Goal: Task Accomplishment & Management: Manage account settings

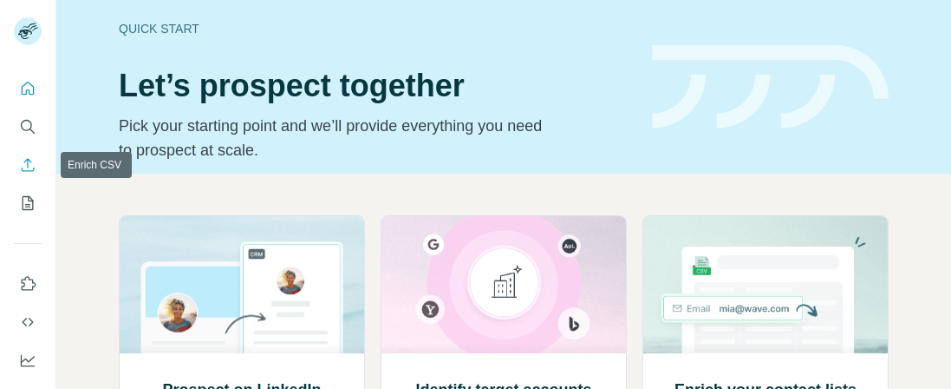
click at [29, 167] on icon "Enrich CSV" at bounding box center [27, 164] width 17 height 17
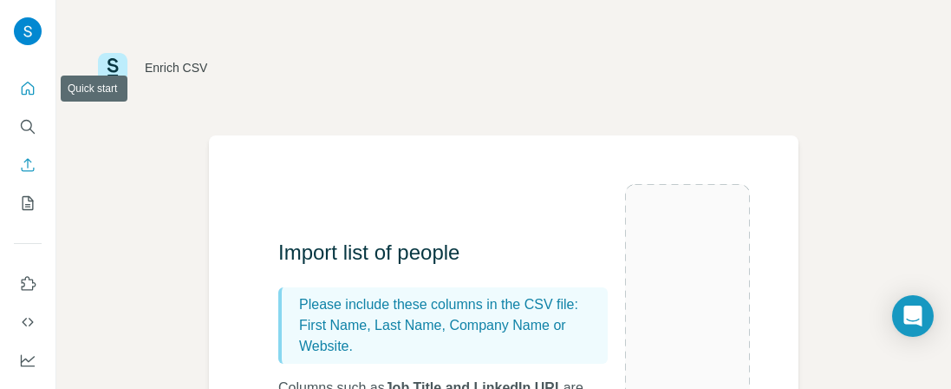
click at [25, 96] on icon "Quick start" at bounding box center [27, 88] width 17 height 17
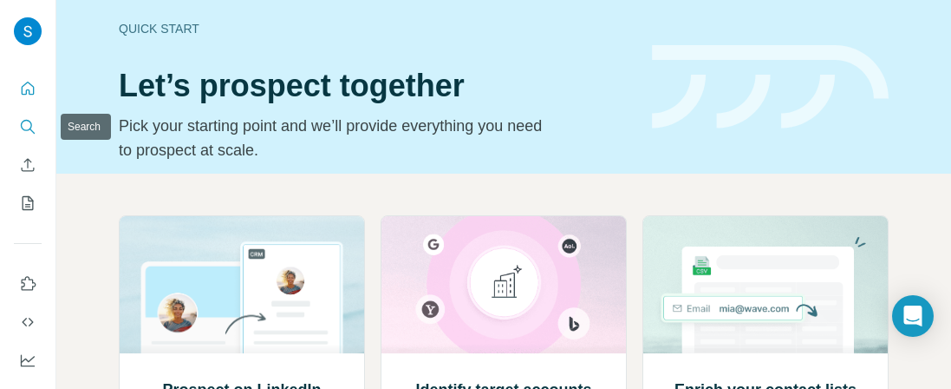
click at [24, 127] on icon "Search" at bounding box center [27, 126] width 17 height 17
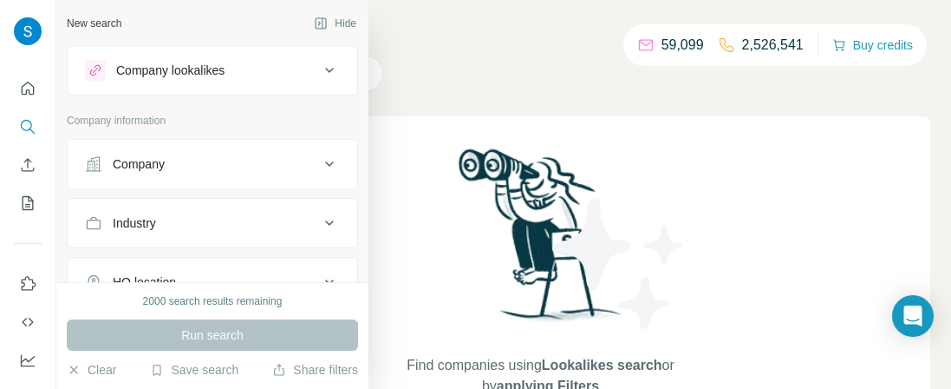
click at [195, 160] on div "Company" at bounding box center [202, 163] width 234 height 17
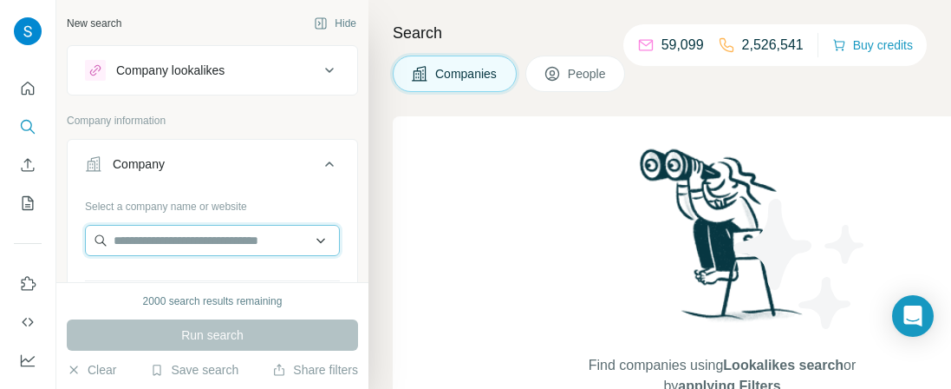
click at [323, 240] on input "text" at bounding box center [212, 240] width 255 height 31
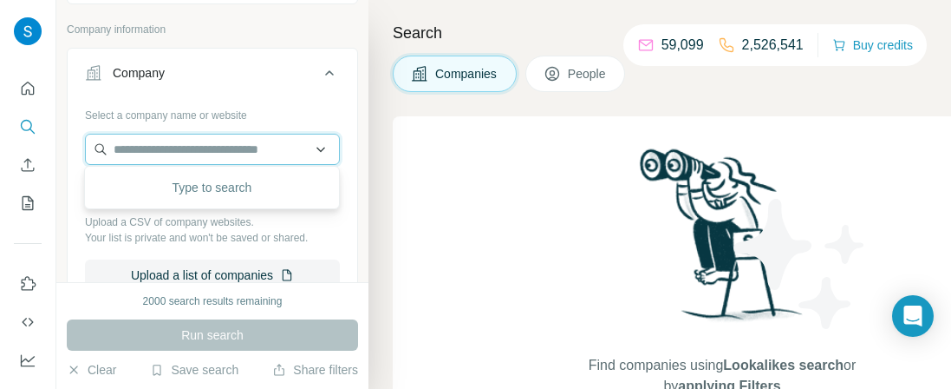
scroll to position [92, 0]
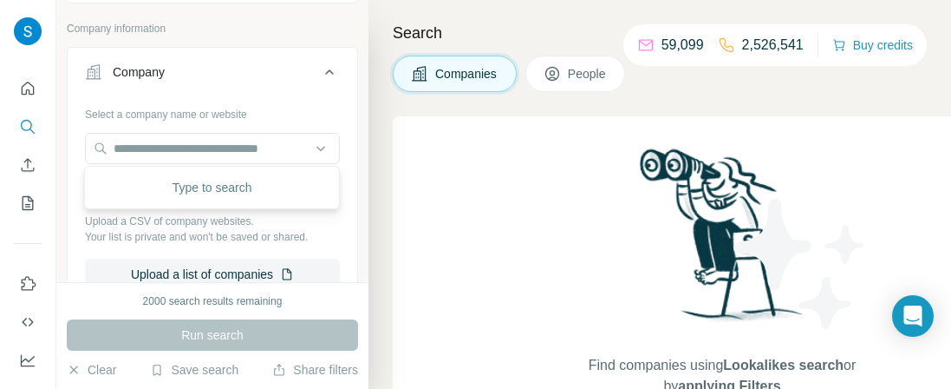
click at [332, 229] on p "Your list is private and won't be saved or shared." at bounding box center [212, 237] width 255 height 16
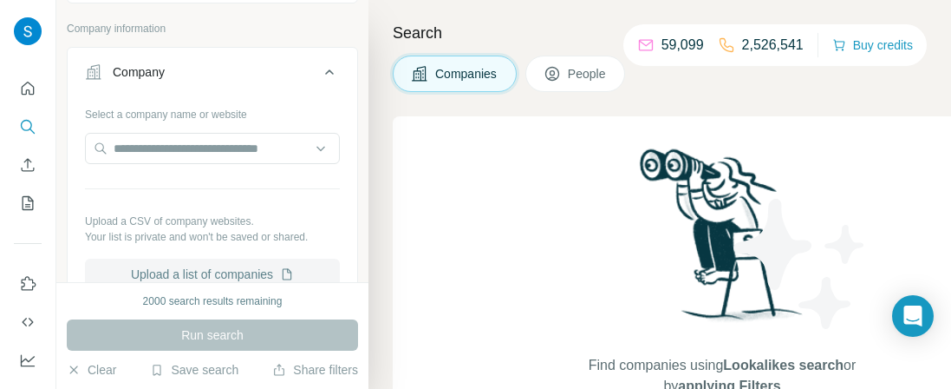
click at [188, 265] on button "Upload a list of companies" at bounding box center [212, 273] width 255 height 31
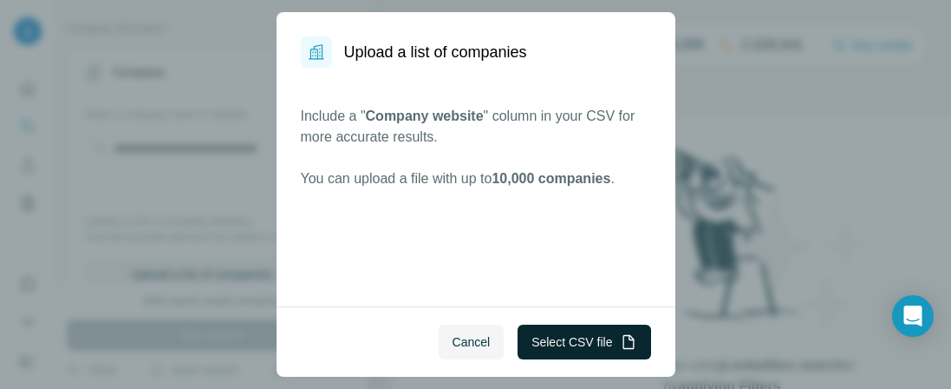
click at [543, 343] on button "Select CSV file" at bounding box center [584, 341] width 133 height 35
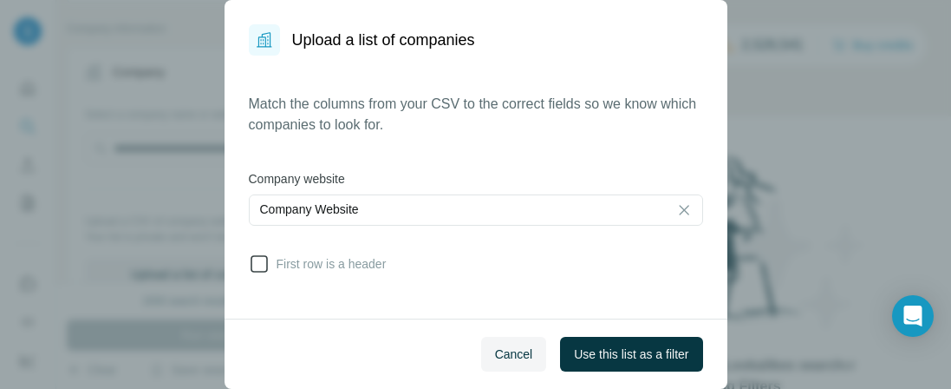
click at [252, 269] on icon at bounding box center [259, 263] width 21 height 21
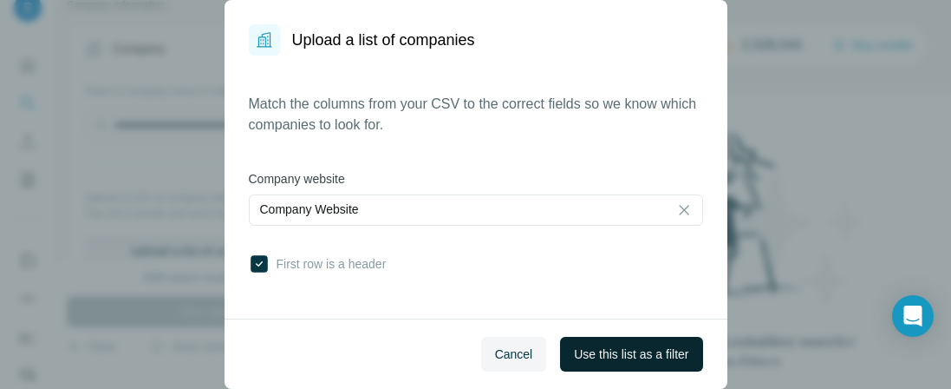
click at [631, 362] on span "Use this list as a filter" at bounding box center [631, 353] width 114 height 17
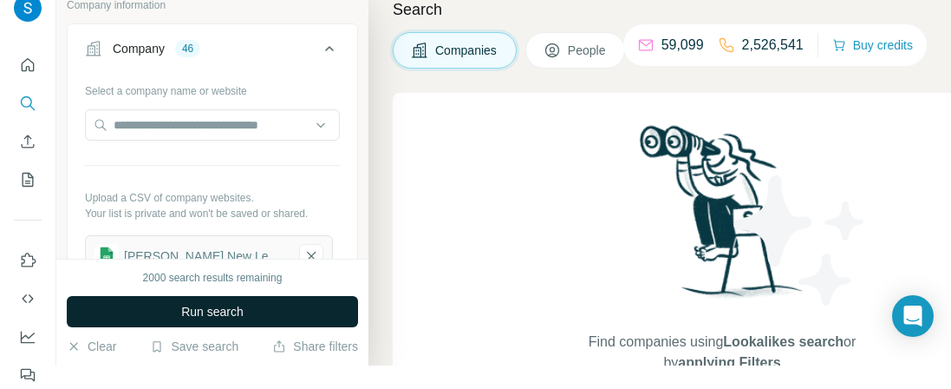
click at [186, 317] on span "Run search" at bounding box center [212, 311] width 62 height 17
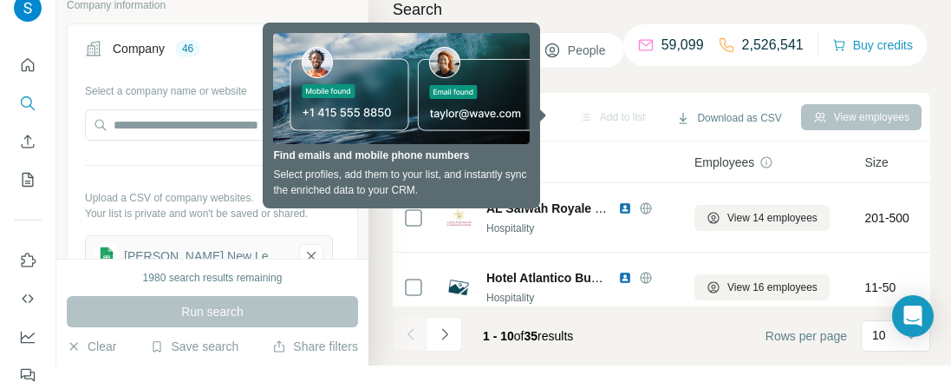
click at [642, 21] on div "Search Companies People Add to list Download as CSV View employees 0 selected C…" at bounding box center [660, 171] width 583 height 389
click at [567, 113] on div "Add to list" at bounding box center [612, 117] width 91 height 26
click at [592, 73] on div "Search Companies People Add to list Download as CSV View employees 0 selected C…" at bounding box center [660, 171] width 583 height 389
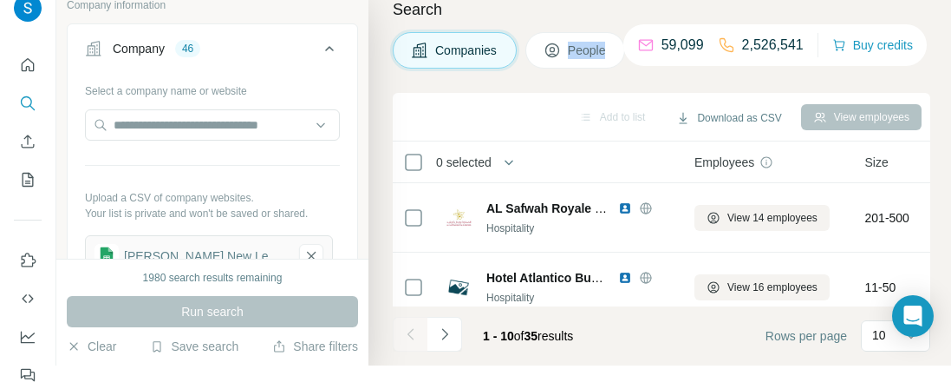
click at [585, 45] on span "People" at bounding box center [588, 50] width 40 height 17
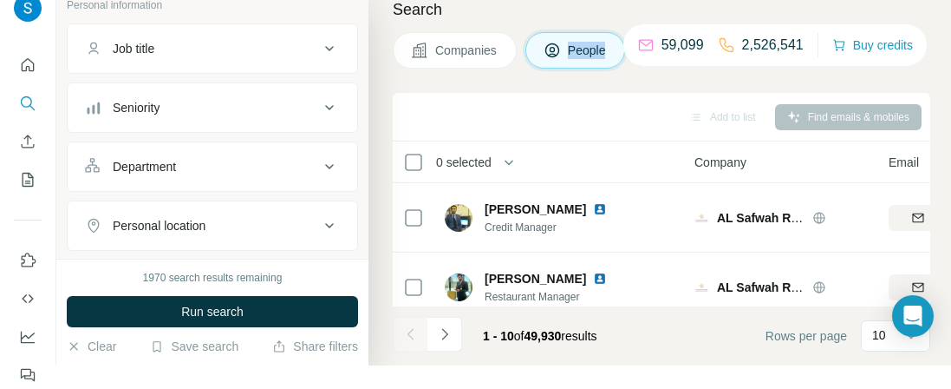
click at [244, 167] on div "Department" at bounding box center [202, 166] width 234 height 17
click at [215, 213] on input at bounding box center [203, 209] width 214 height 19
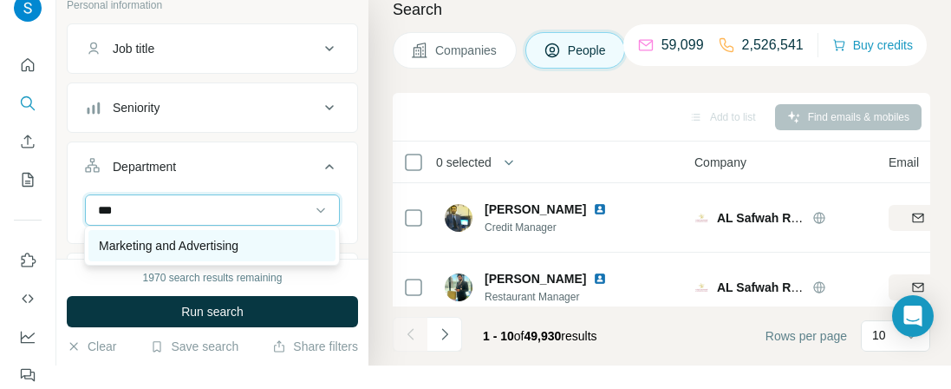
type input "***"
click at [209, 252] on p "Marketing and Advertising" at bounding box center [169, 245] width 140 height 17
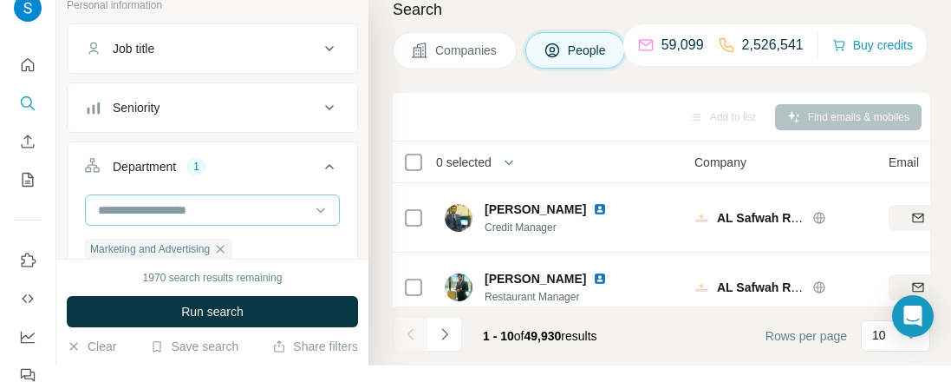
click at [234, 212] on input at bounding box center [203, 209] width 214 height 19
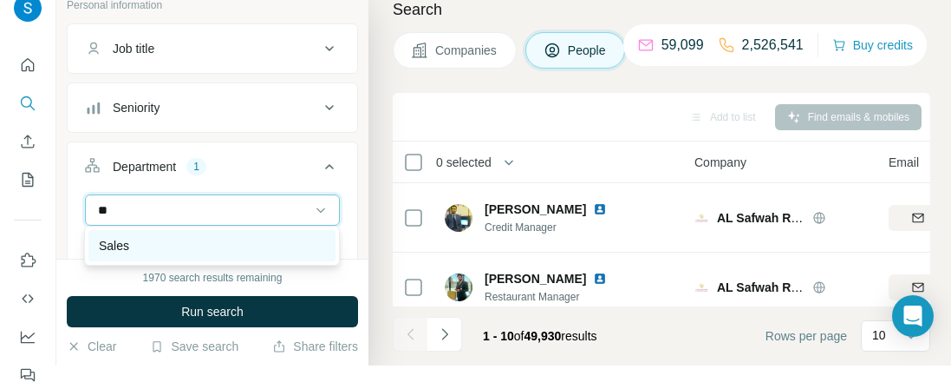
type input "**"
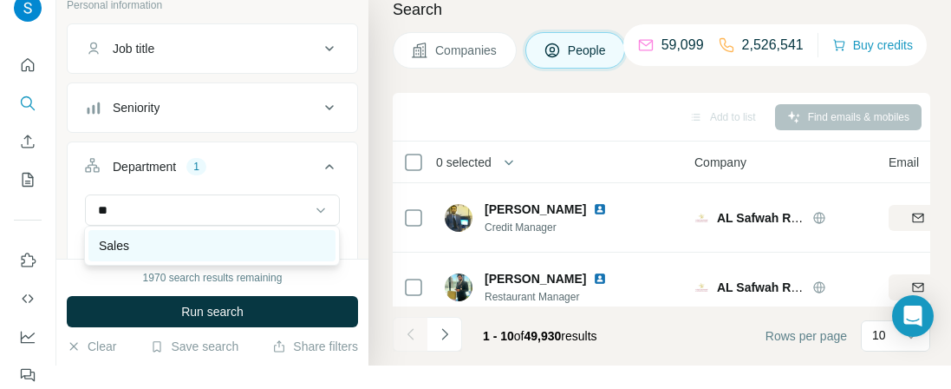
click at [178, 249] on div "Sales" at bounding box center [212, 245] width 226 height 17
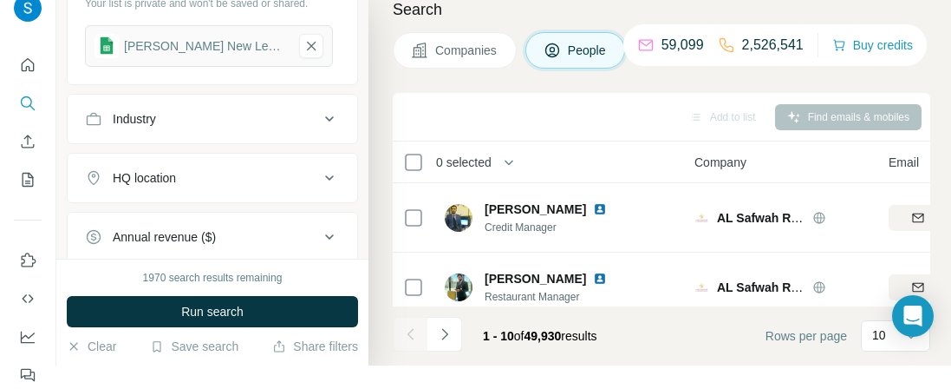
scroll to position [693, 0]
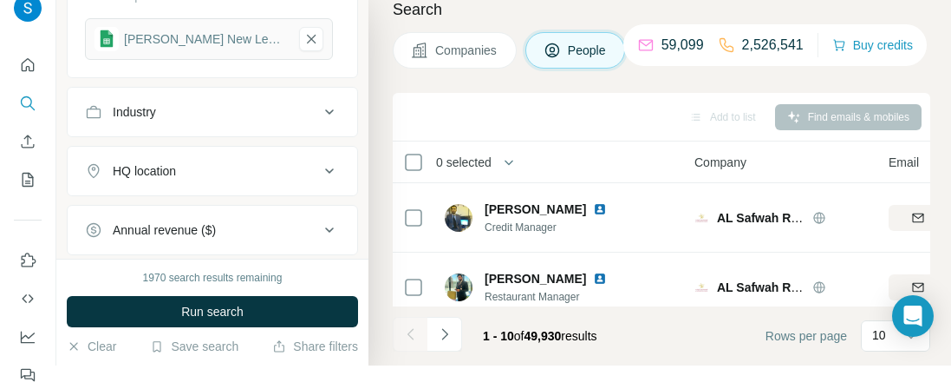
click at [255, 121] on button "Industry" at bounding box center [213, 112] width 290 height 42
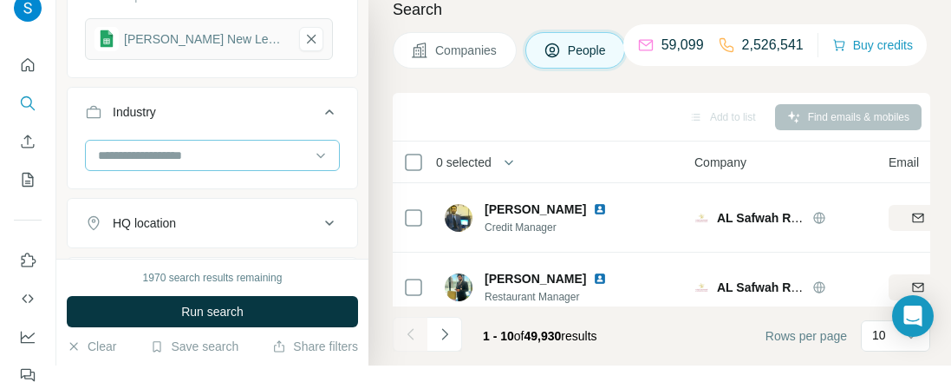
click at [224, 156] on input at bounding box center [203, 155] width 214 height 19
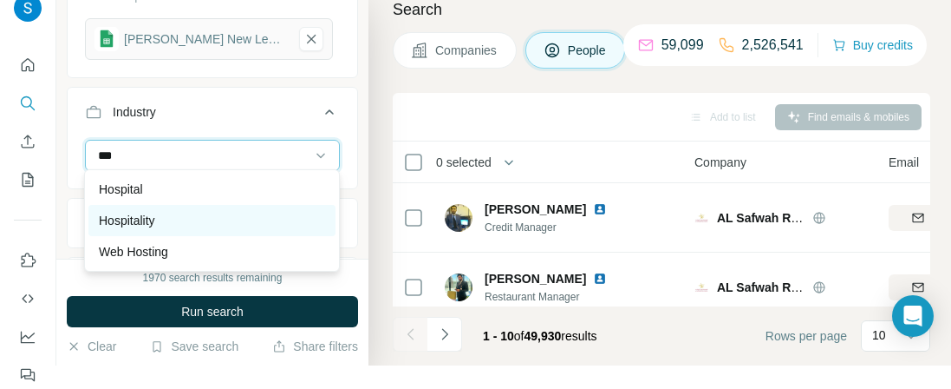
type input "***"
click at [144, 213] on p "Hospitality" at bounding box center [127, 220] width 56 height 17
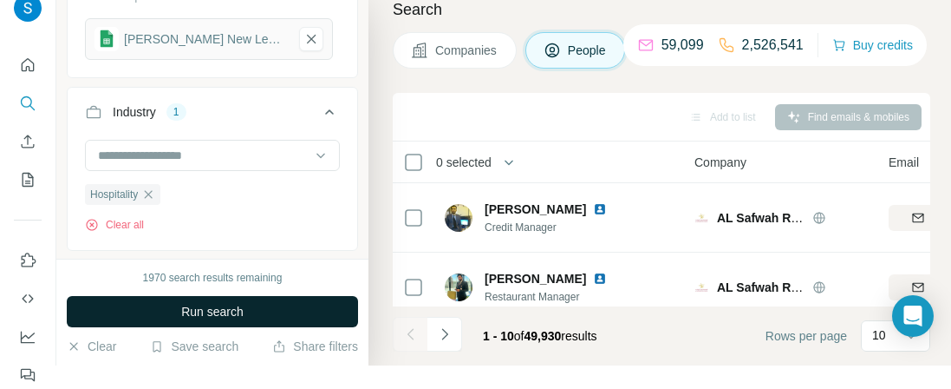
click at [188, 305] on span "Run search" at bounding box center [212, 311] width 62 height 17
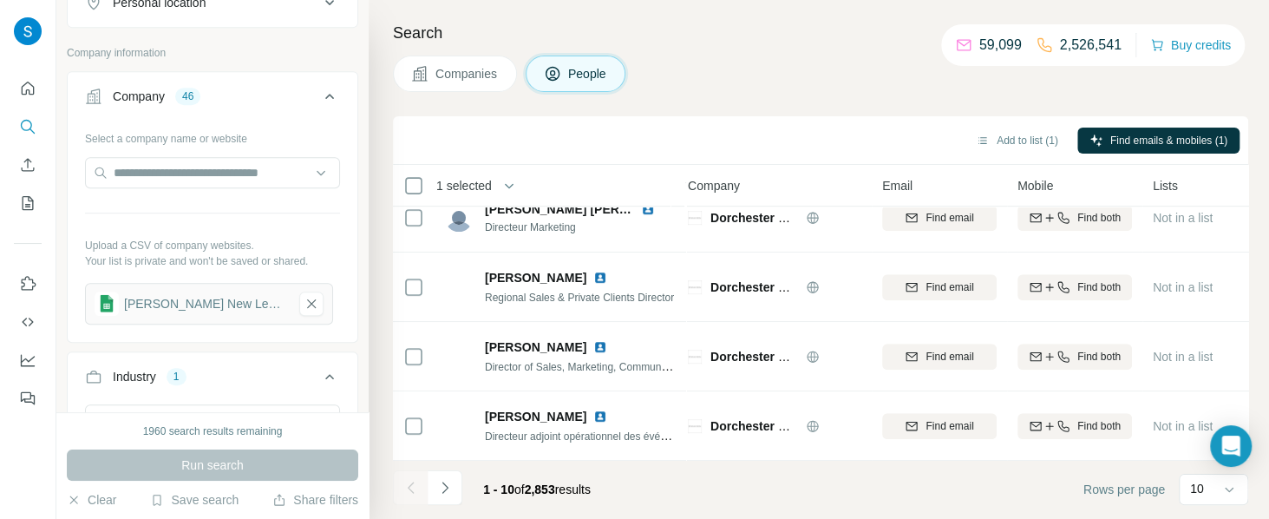
scroll to position [440, 0]
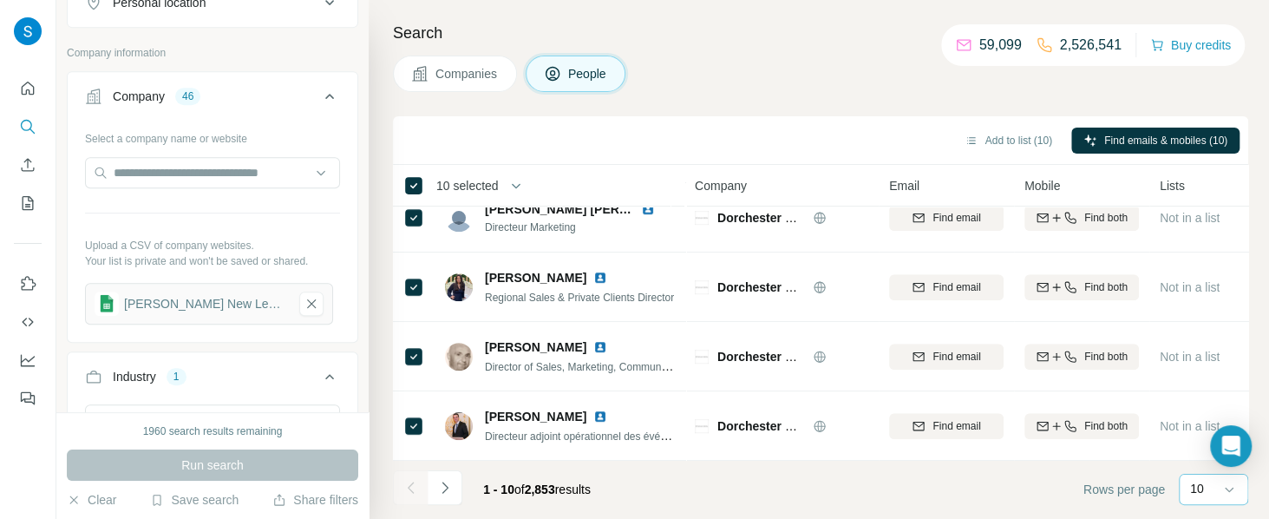
click at [951, 388] on div "10" at bounding box center [1211, 488] width 43 height 17
click at [951, 350] on p "60" at bounding box center [1200, 356] width 14 height 17
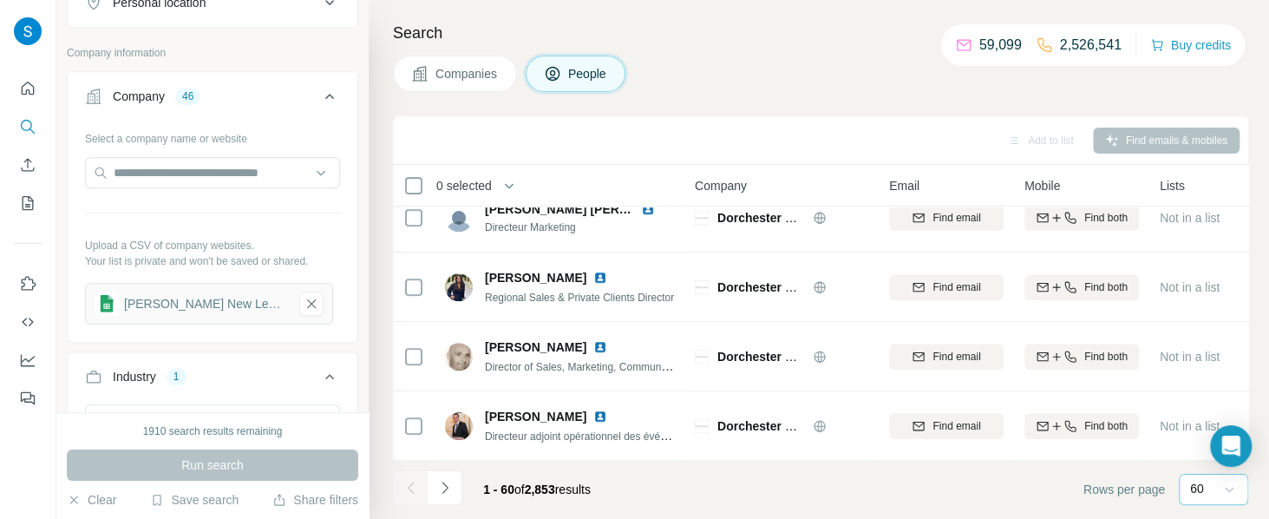
click at [951, 388] on icon at bounding box center [1228, 488] width 17 height 17
click at [695, 388] on footer "1 - 60 of 2,853 results Rows per page 60" at bounding box center [820, 489] width 855 height 59
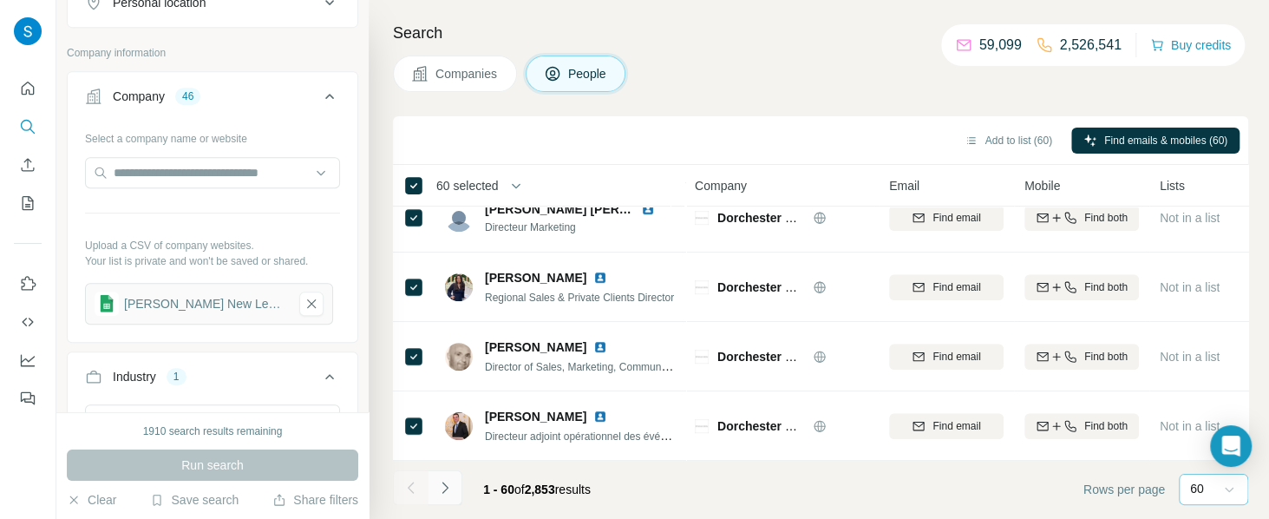
click at [451, 388] on icon "Navigate to next page" at bounding box center [444, 487] width 17 height 17
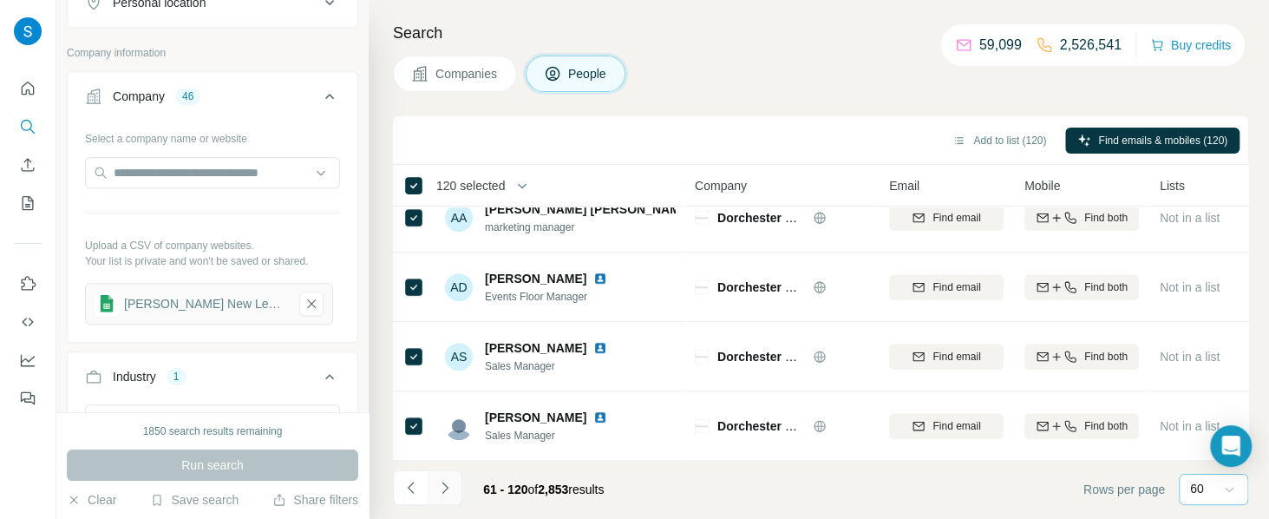
click at [447, 388] on icon "Navigate to next page" at bounding box center [444, 486] width 6 height 11
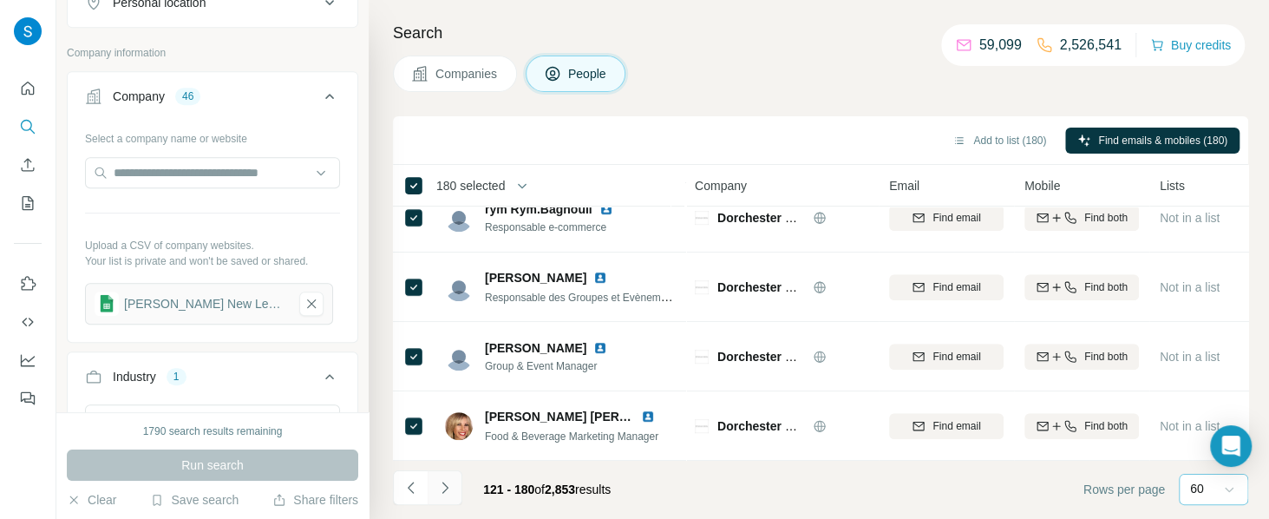
click at [447, 388] on icon "Navigate to next page" at bounding box center [444, 487] width 17 height 17
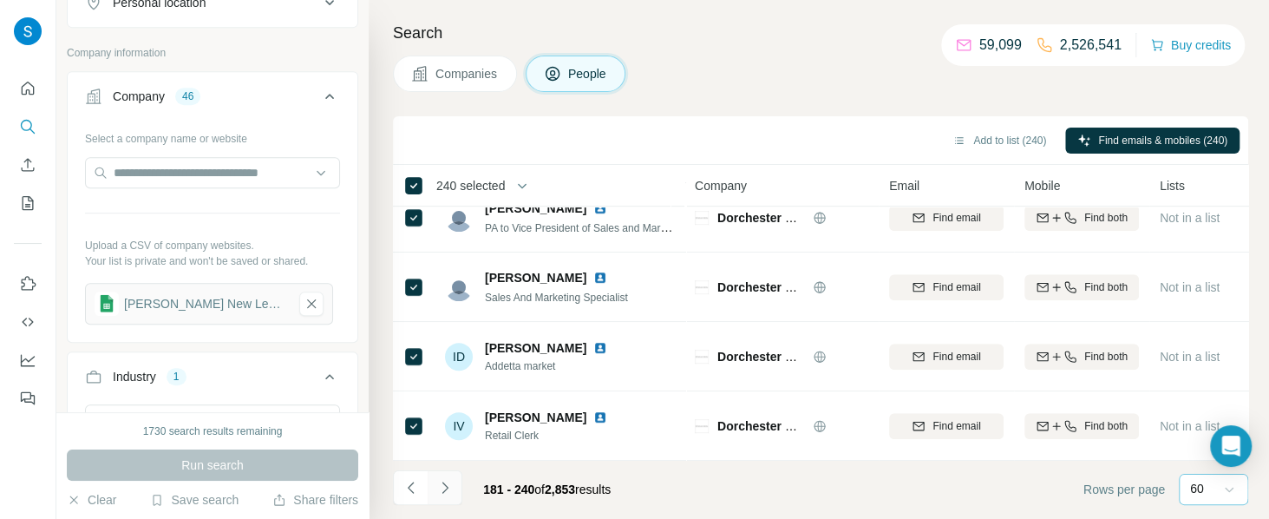
click at [446, 388] on icon "Navigate to next page" at bounding box center [444, 487] width 17 height 17
click at [448, 388] on icon "Navigate to next page" at bounding box center [444, 487] width 17 height 17
click at [446, 388] on icon "Navigate to next page" at bounding box center [444, 487] width 17 height 17
click at [448, 388] on icon "Navigate to next page" at bounding box center [444, 487] width 17 height 17
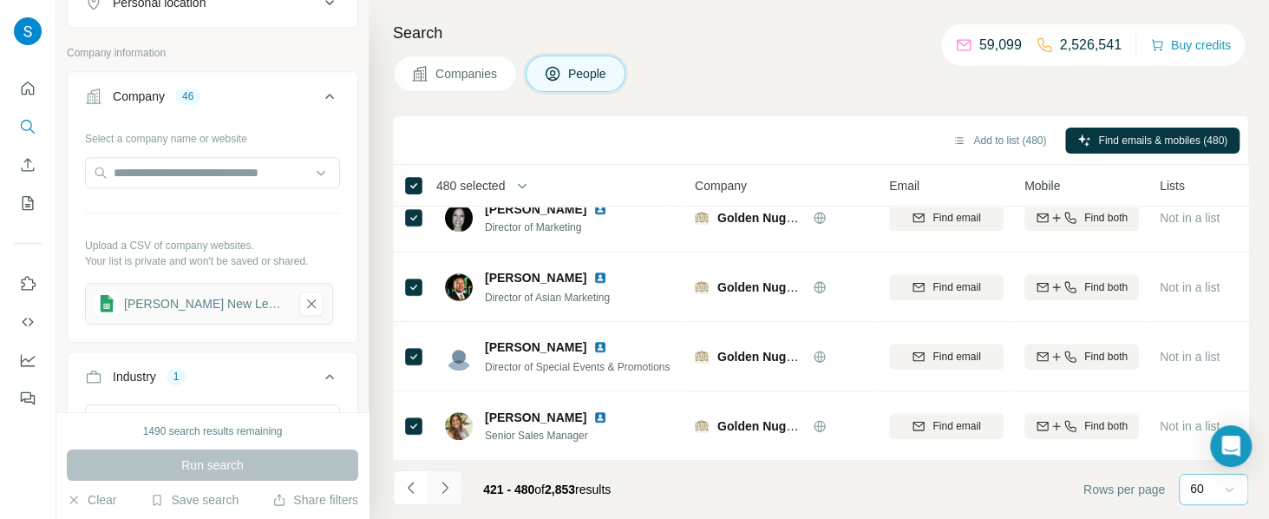
click at [442, 388] on icon "Navigate to next page" at bounding box center [444, 487] width 17 height 17
click at [446, 388] on icon "Navigate to next page" at bounding box center [444, 487] width 17 height 17
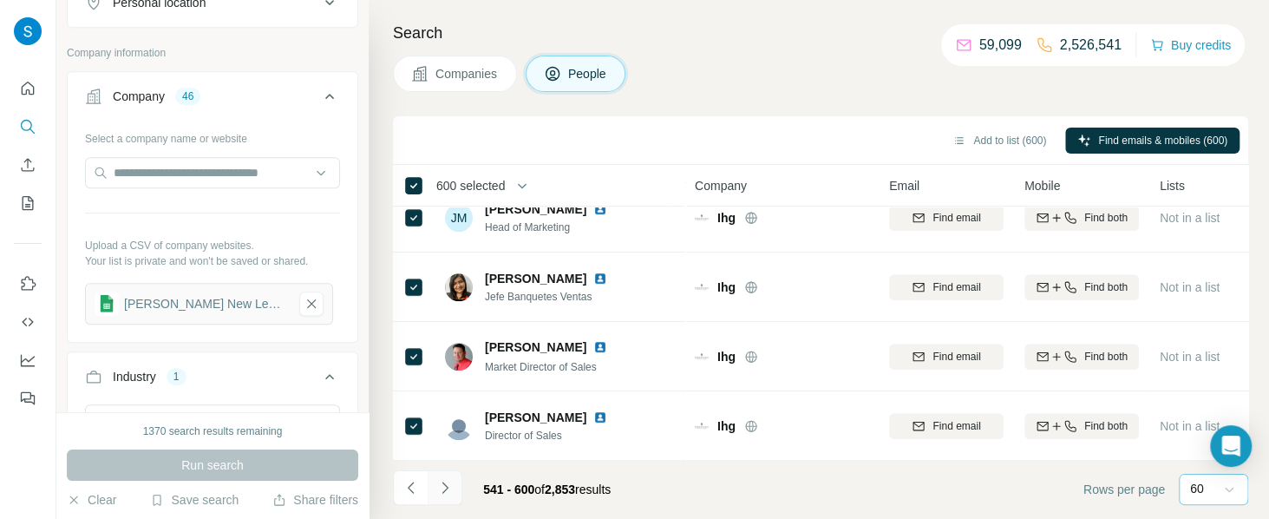
click at [447, 388] on icon "Navigate to next page" at bounding box center [444, 487] width 17 height 17
click at [448, 388] on icon "Navigate to next page" at bounding box center [444, 487] width 17 height 17
click at [447, 388] on button "Navigate to next page" at bounding box center [445, 487] width 35 height 35
click at [449, 388] on icon "Navigate to next page" at bounding box center [444, 487] width 17 height 17
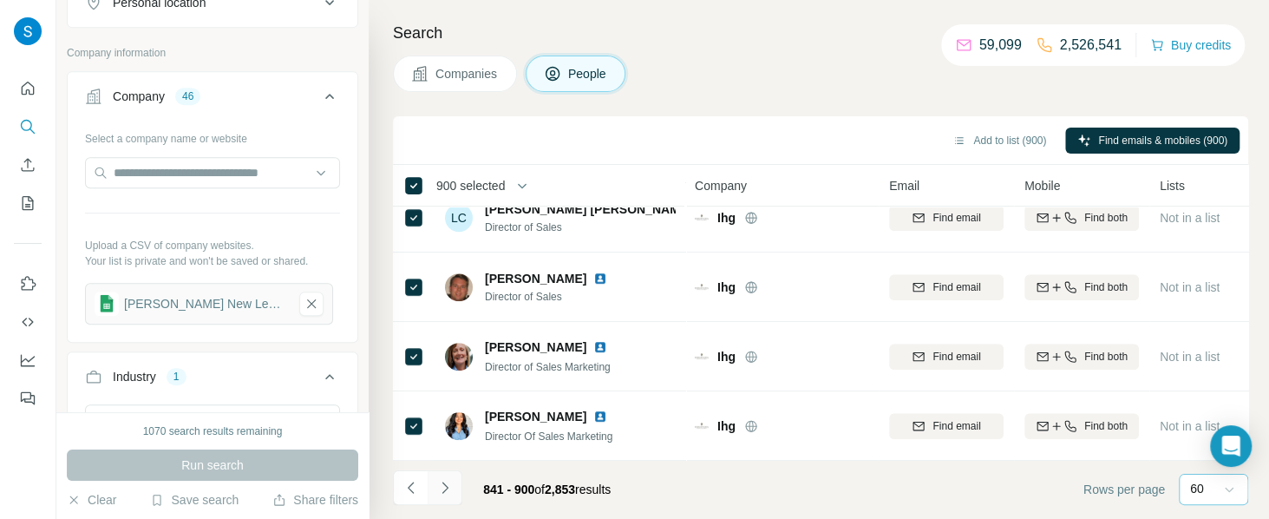
click at [446, 388] on icon "Navigate to next page" at bounding box center [444, 486] width 6 height 11
click at [450, 388] on icon "Navigate to next page" at bounding box center [444, 487] width 17 height 17
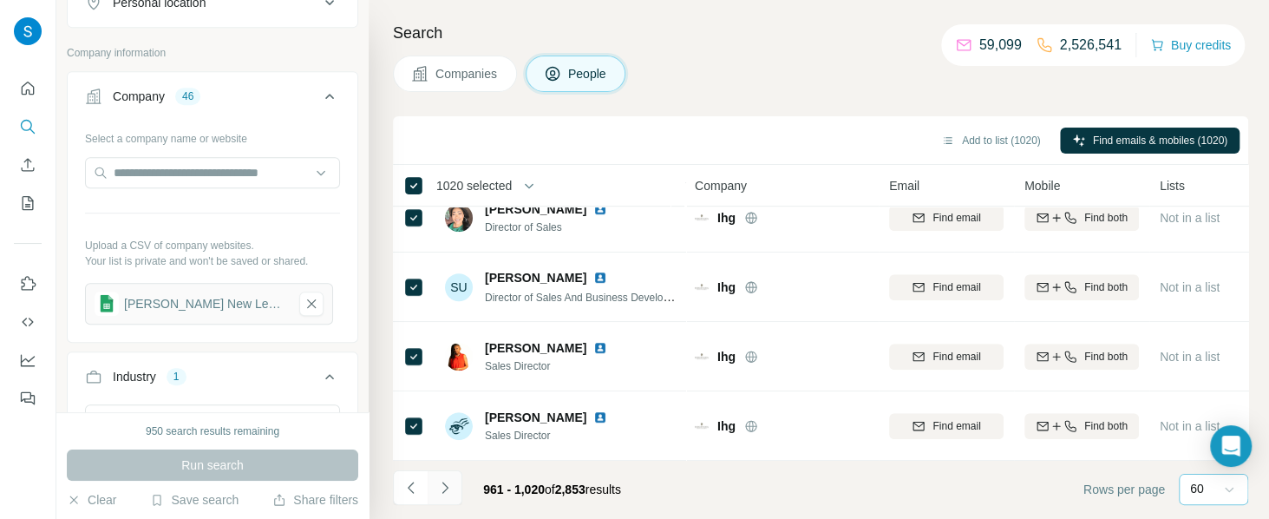
click at [449, 388] on icon "Navigate to next page" at bounding box center [444, 487] width 17 height 17
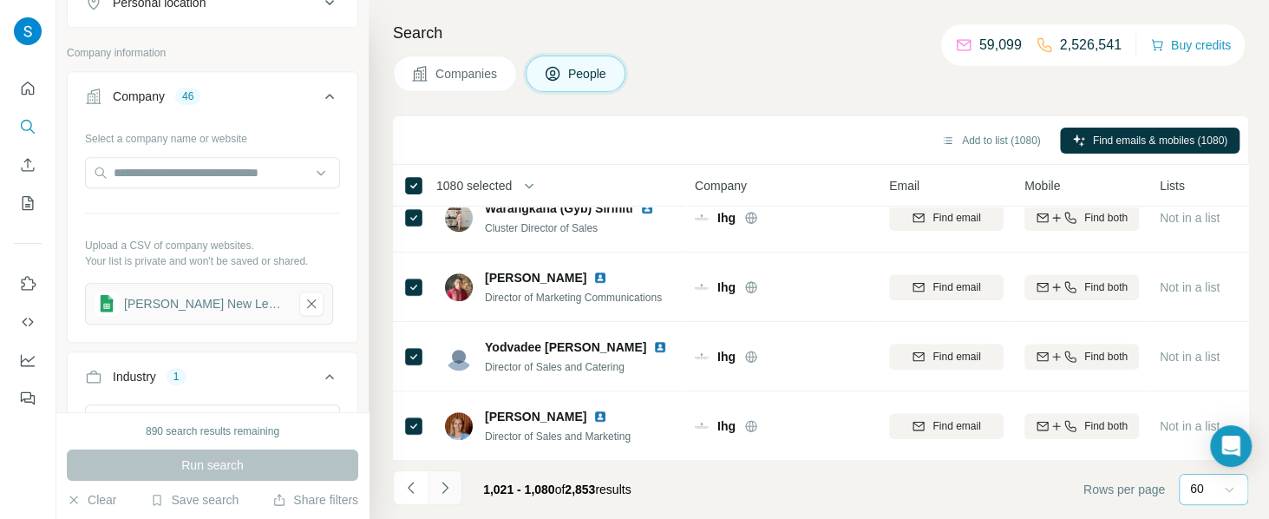
click at [450, 388] on icon "Navigate to next page" at bounding box center [444, 487] width 17 height 17
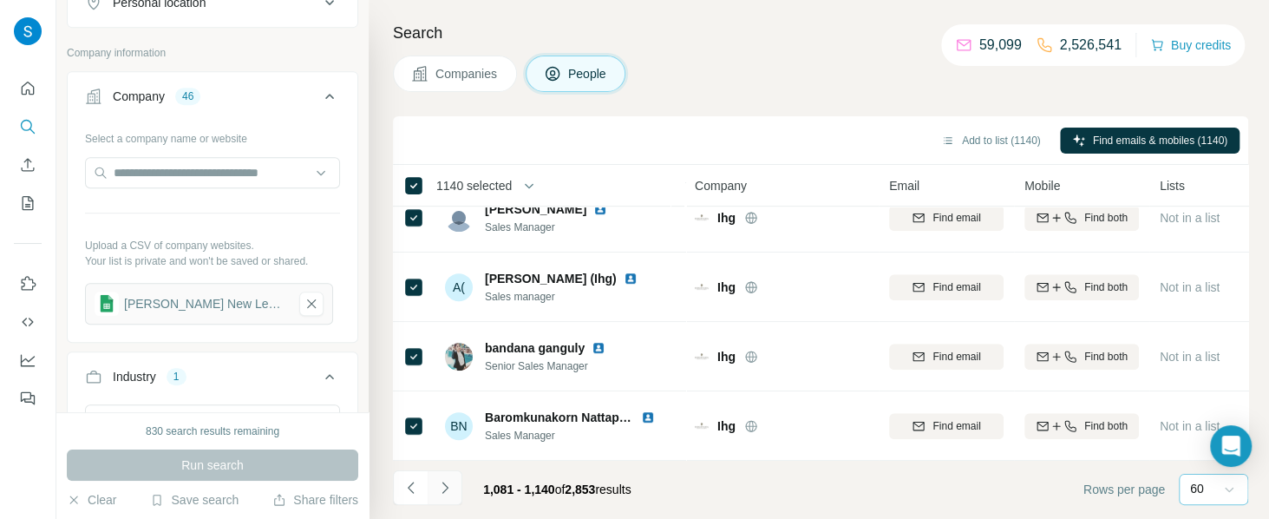
click at [442, 388] on icon "Navigate to next page" at bounding box center [444, 487] width 17 height 17
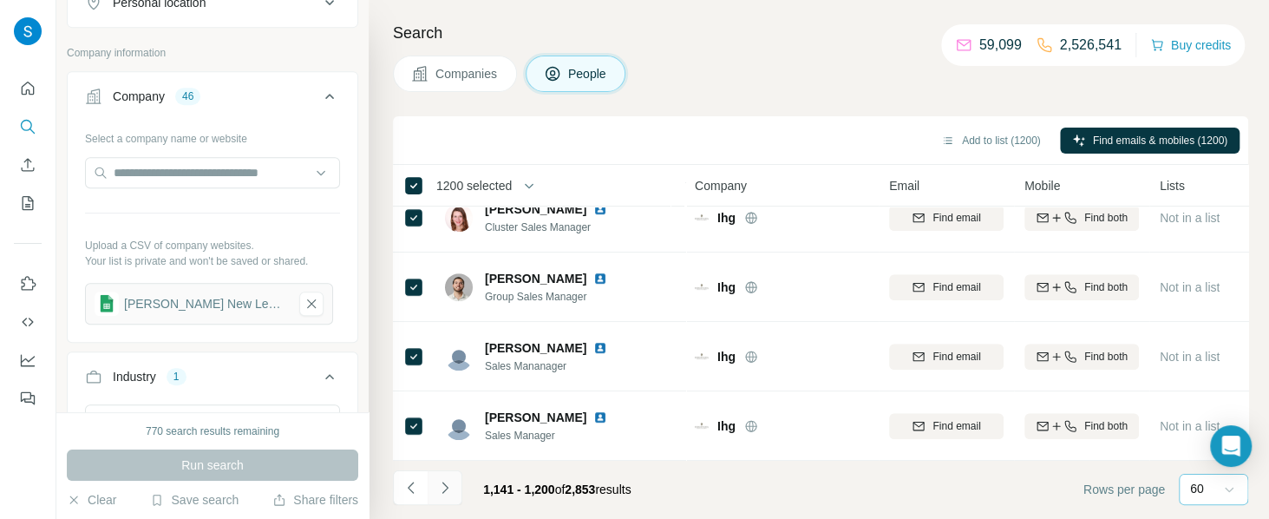
click at [448, 388] on icon "Navigate to next page" at bounding box center [444, 487] width 17 height 17
click at [444, 388] on icon "Navigate to next page" at bounding box center [444, 487] width 17 height 17
click at [442, 388] on icon "Navigate to next page" at bounding box center [444, 486] width 6 height 11
click at [445, 388] on icon "Navigate to next page" at bounding box center [444, 487] width 17 height 17
click at [443, 388] on icon "Navigate to next page" at bounding box center [444, 487] width 17 height 17
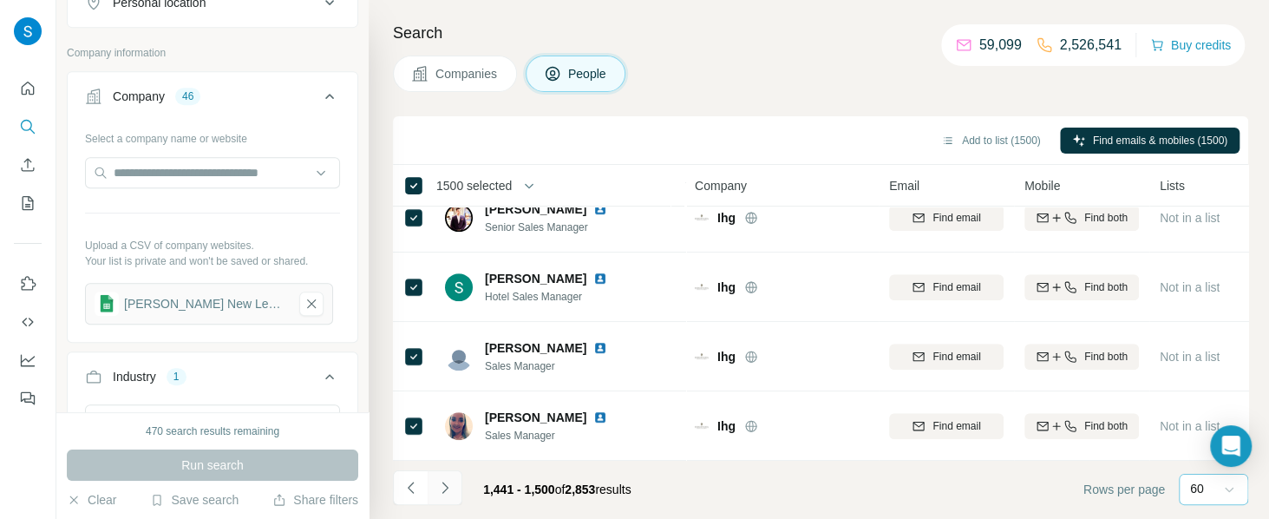
click at [445, 388] on icon "Navigate to next page" at bounding box center [444, 486] width 6 height 11
click at [446, 388] on button "Navigate to next page" at bounding box center [445, 487] width 35 height 35
click at [442, 388] on icon "Navigate to next page" at bounding box center [444, 486] width 6 height 11
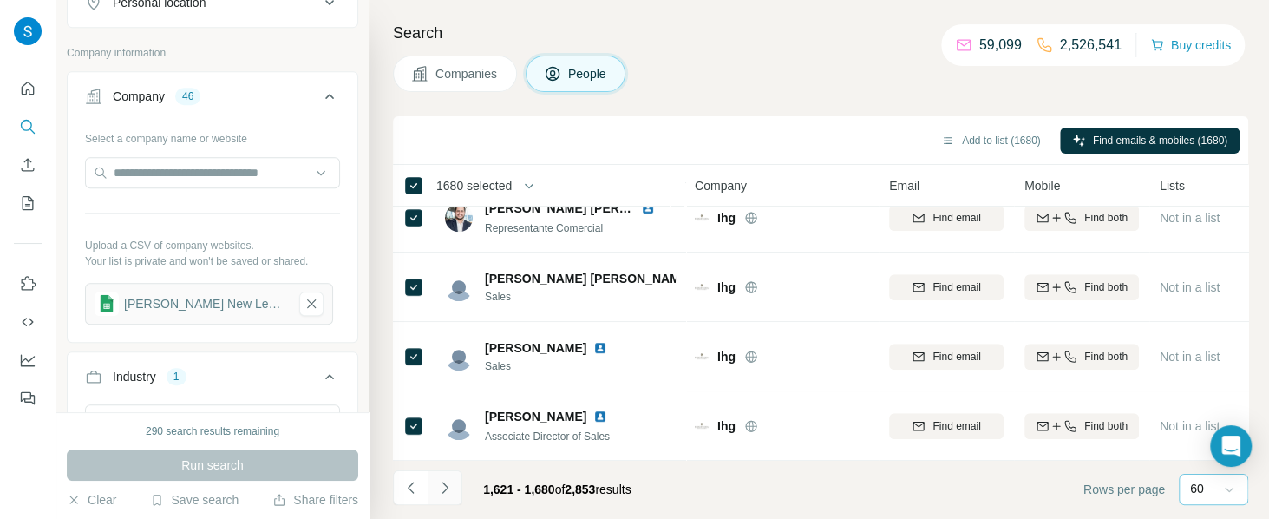
click at [447, 388] on icon "Navigate to next page" at bounding box center [444, 487] width 17 height 17
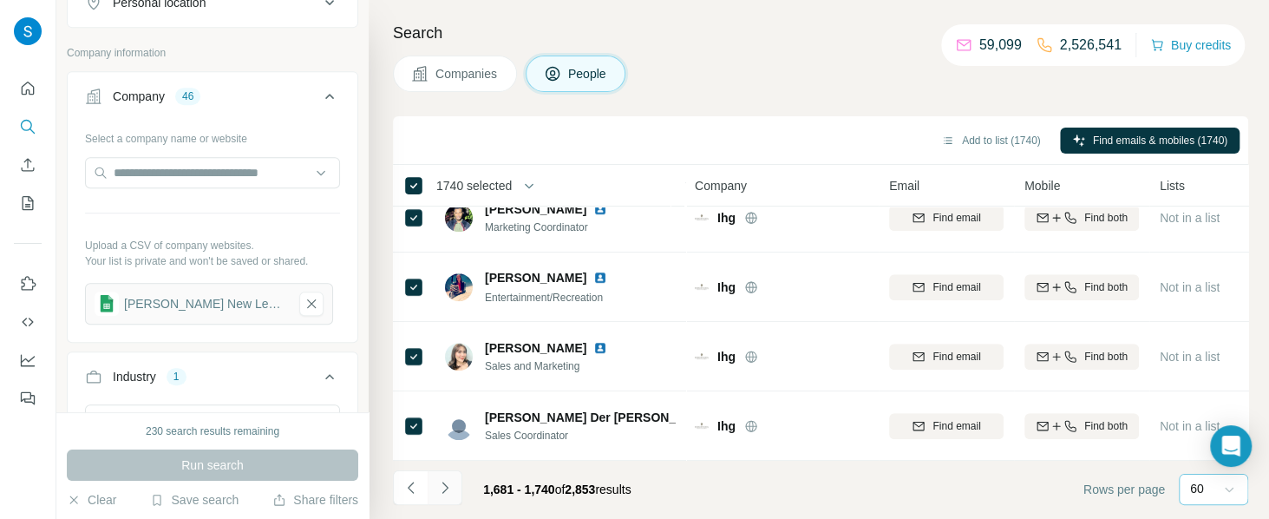
click at [446, 388] on icon "Navigate to next page" at bounding box center [444, 487] width 17 height 17
click at [442, 388] on icon "Navigate to next page" at bounding box center [444, 487] width 17 height 17
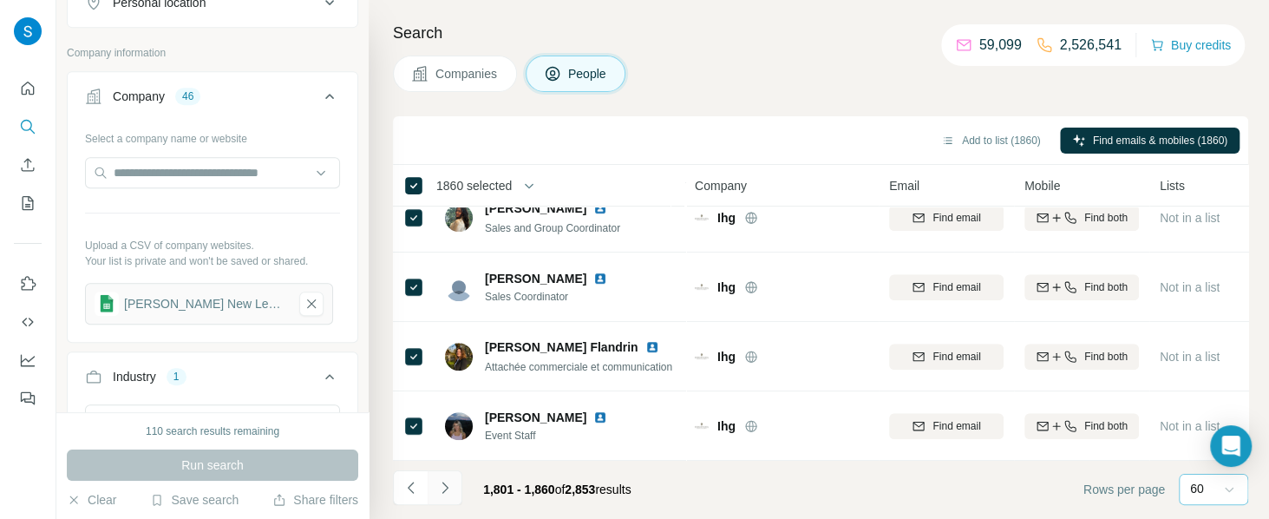
click at [448, 388] on icon "Navigate to next page" at bounding box center [444, 487] width 17 height 17
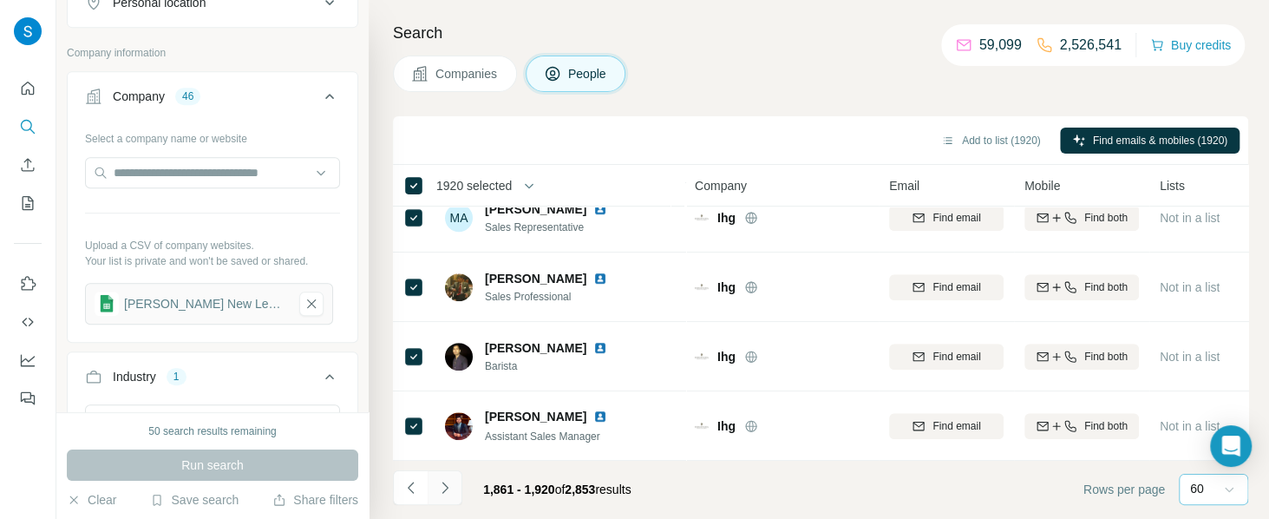
click at [440, 388] on icon "Navigate to next page" at bounding box center [444, 487] width 17 height 17
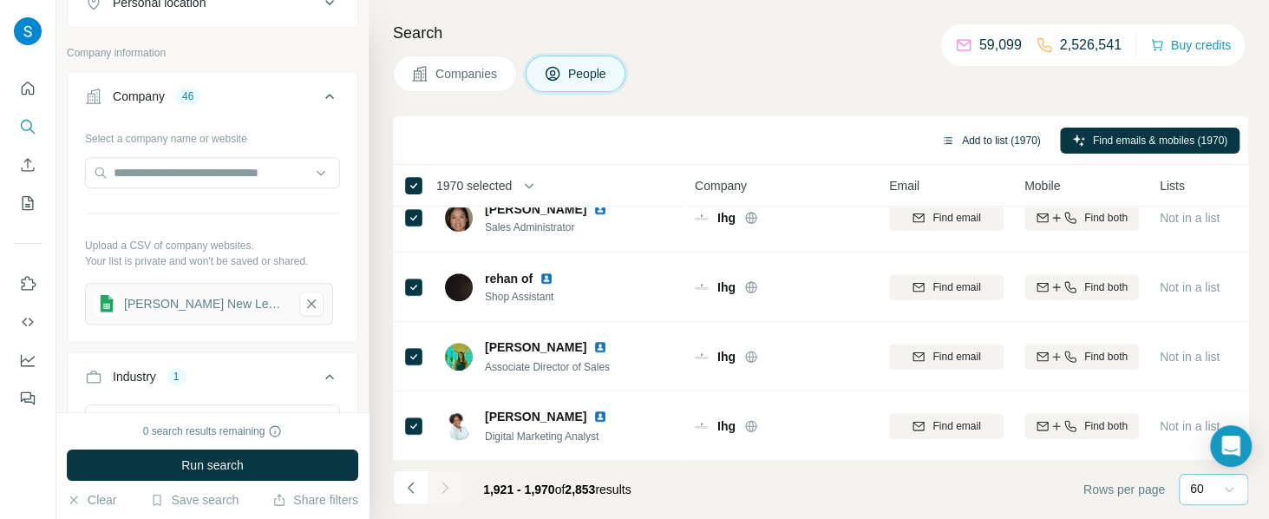
click at [951, 142] on button "Add to list (1970)" at bounding box center [991, 140] width 124 height 26
click at [941, 137] on icon "button" at bounding box center [948, 141] width 14 height 14
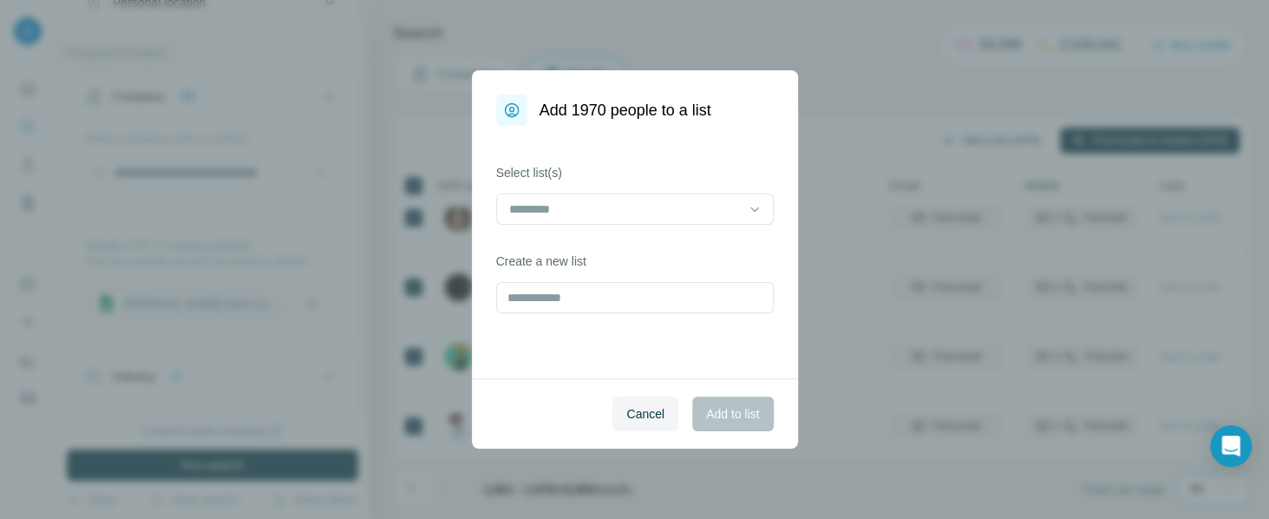
click at [938, 137] on div "Add 1970 people to a list Select list(s) Create a new list Cancel Add to list" at bounding box center [634, 259] width 1269 height 519
click at [721, 206] on input at bounding box center [624, 208] width 234 height 19
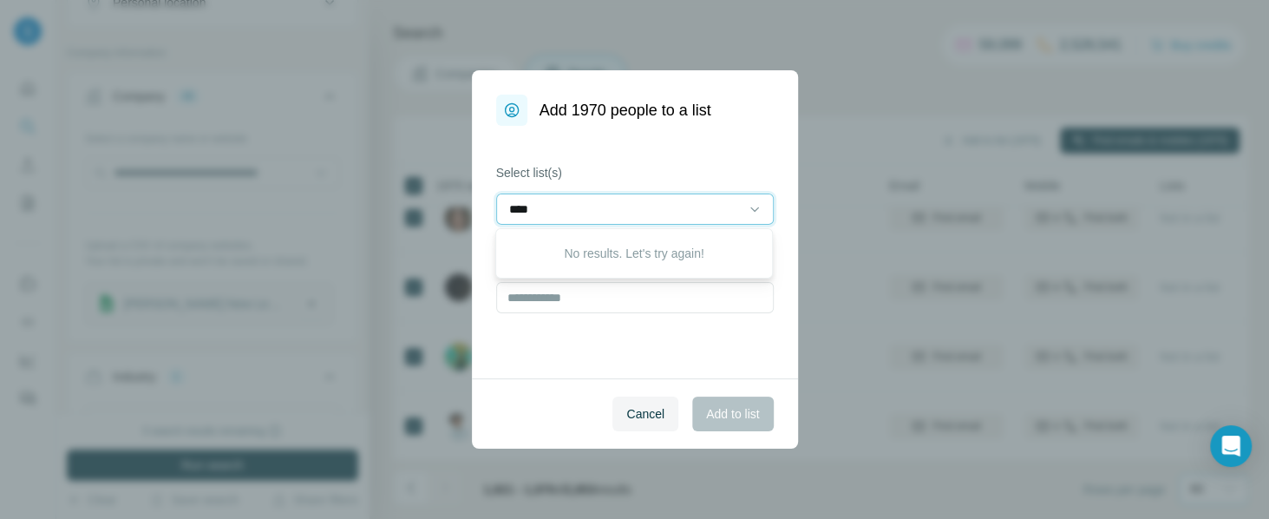
type input "*****"
click at [710, 177] on label "Select list(s)" at bounding box center [635, 172] width 278 height 17
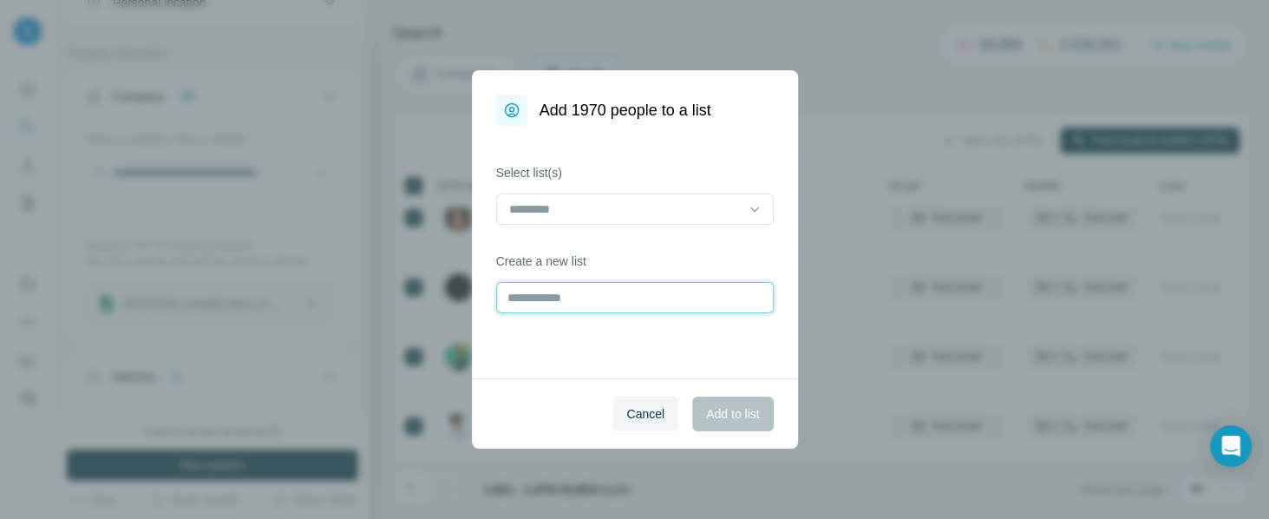
click at [597, 288] on input "text" at bounding box center [635, 297] width 278 height 31
click at [620, 211] on input at bounding box center [624, 208] width 234 height 19
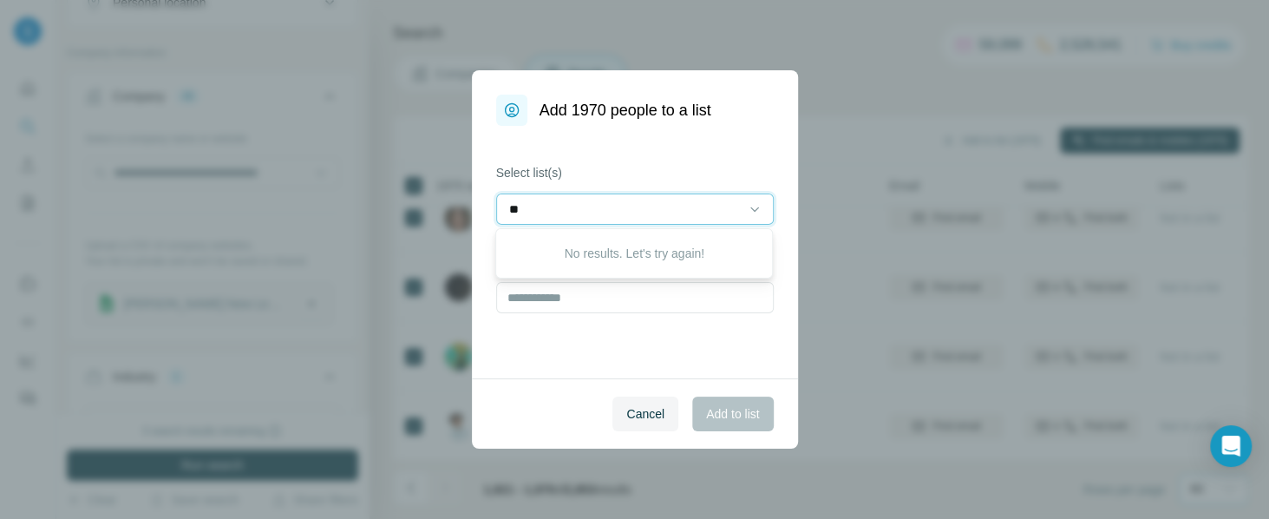
type input "*"
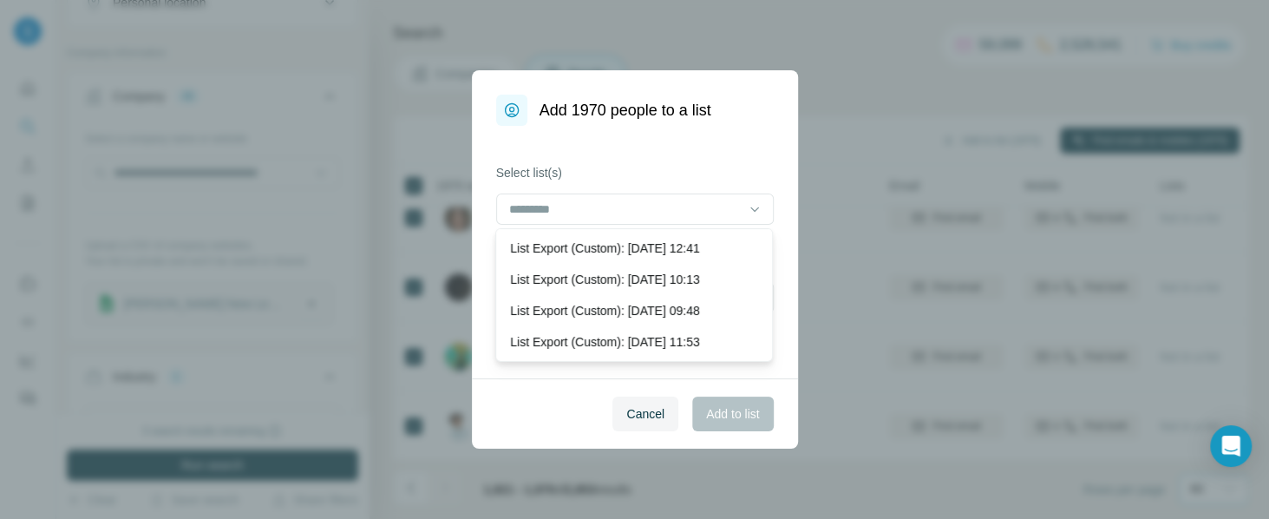
click at [498, 388] on div "Cancel Add to list" at bounding box center [635, 413] width 326 height 70
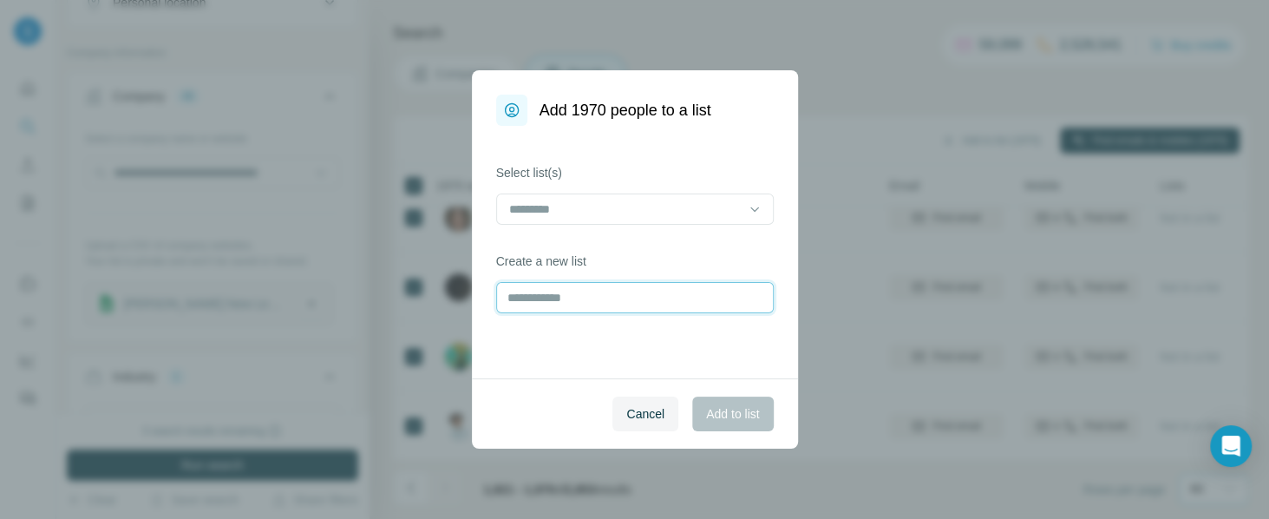
click at [572, 301] on input "text" at bounding box center [635, 297] width 278 height 31
click at [533, 297] on input "text" at bounding box center [635, 297] width 278 height 31
type input "*****"
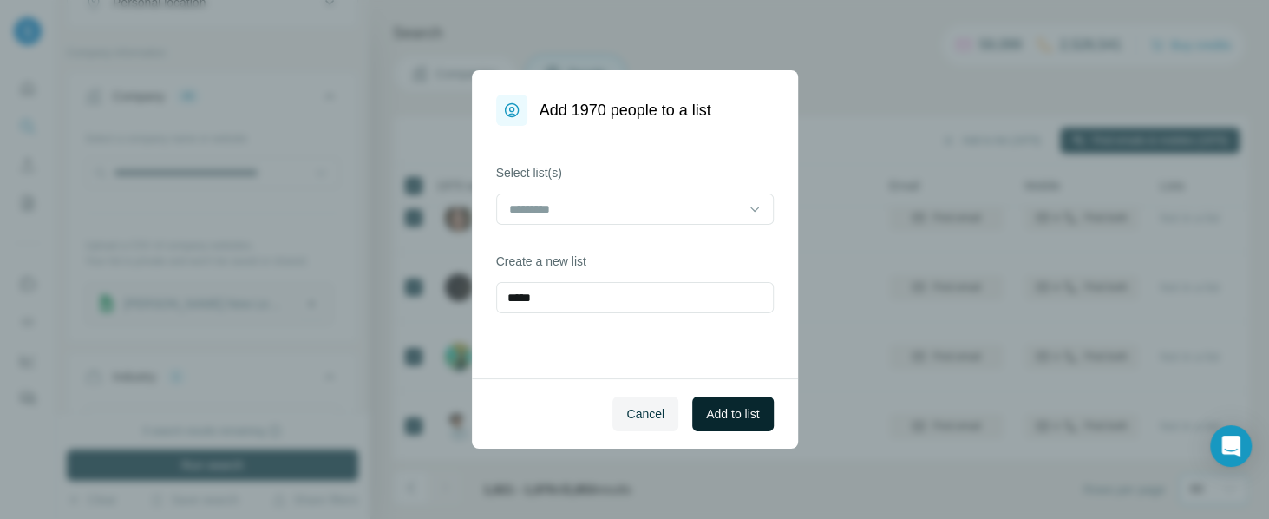
click at [729, 388] on button "Add to list" at bounding box center [732, 413] width 81 height 35
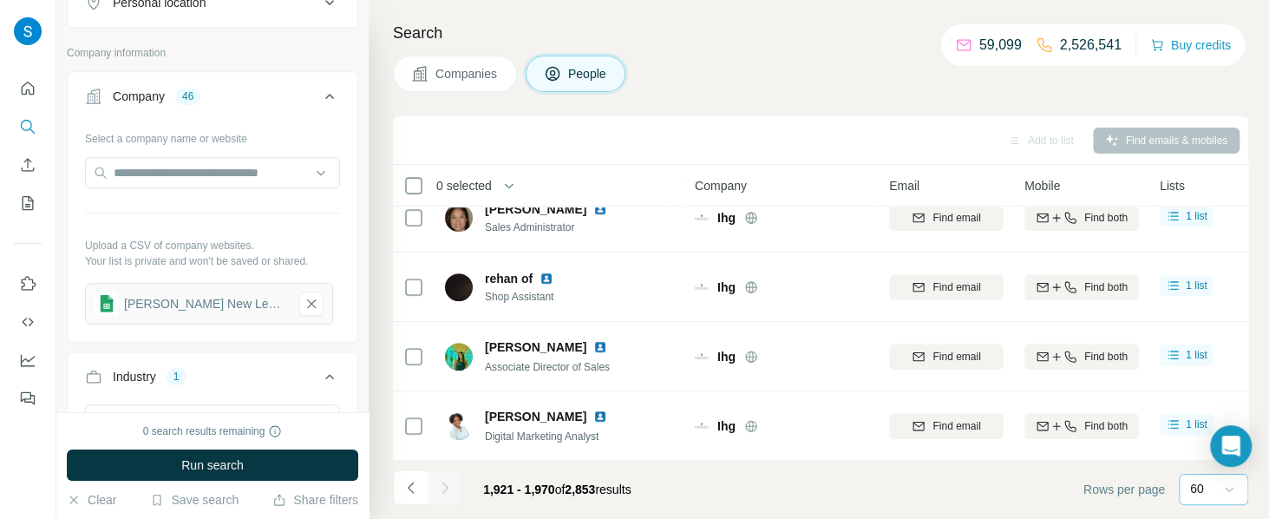
click at [951, 135] on div "Add to list" at bounding box center [1040, 140] width 91 height 26
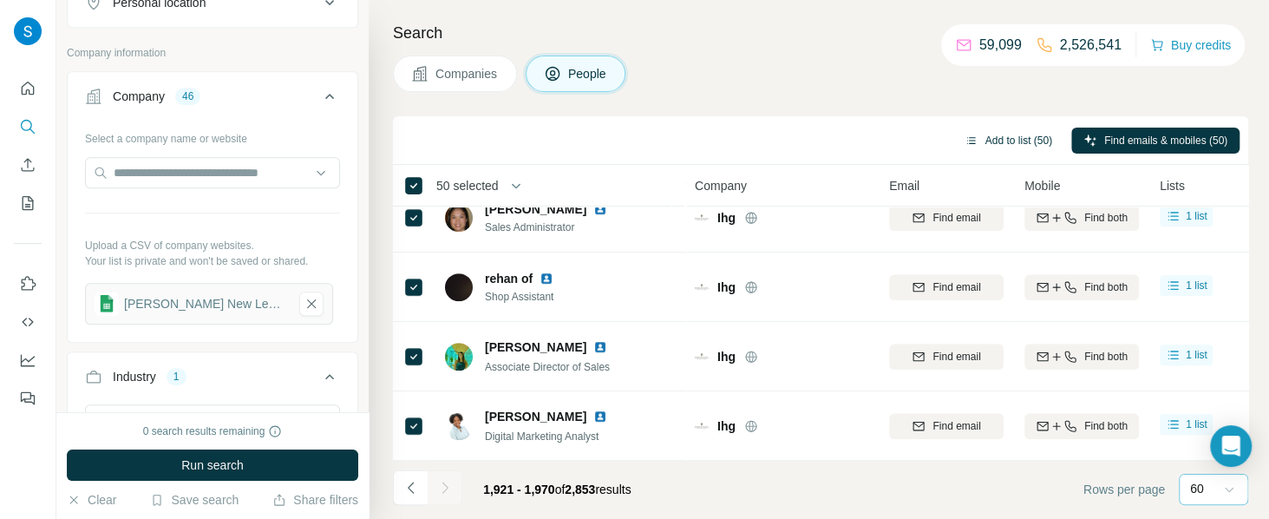
click at [951, 144] on button "Add to list (50)" at bounding box center [1008, 140] width 112 height 26
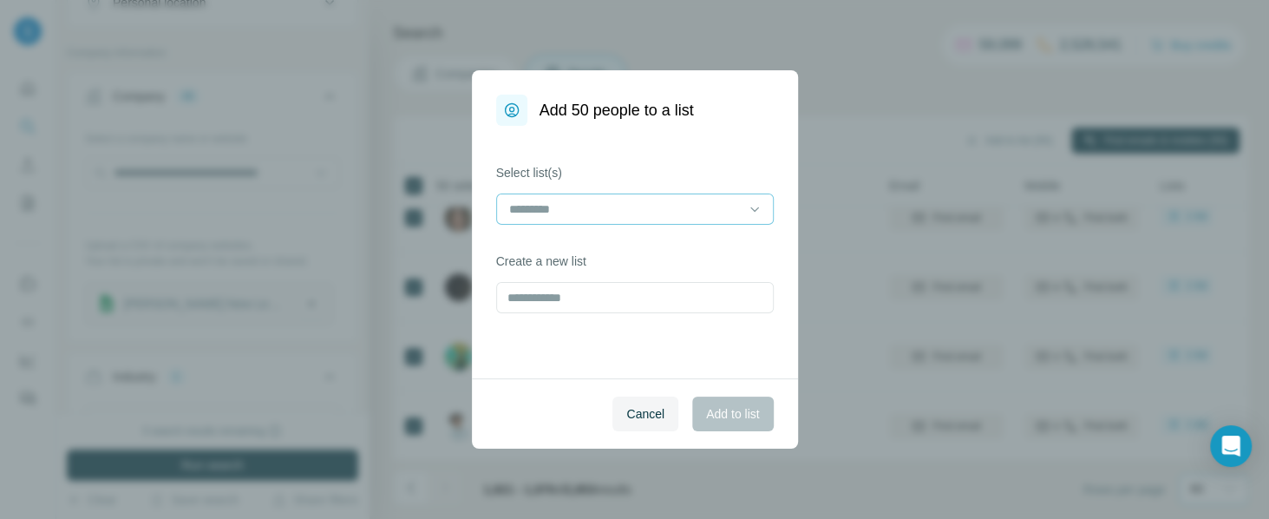
click at [610, 202] on input at bounding box center [624, 208] width 234 height 19
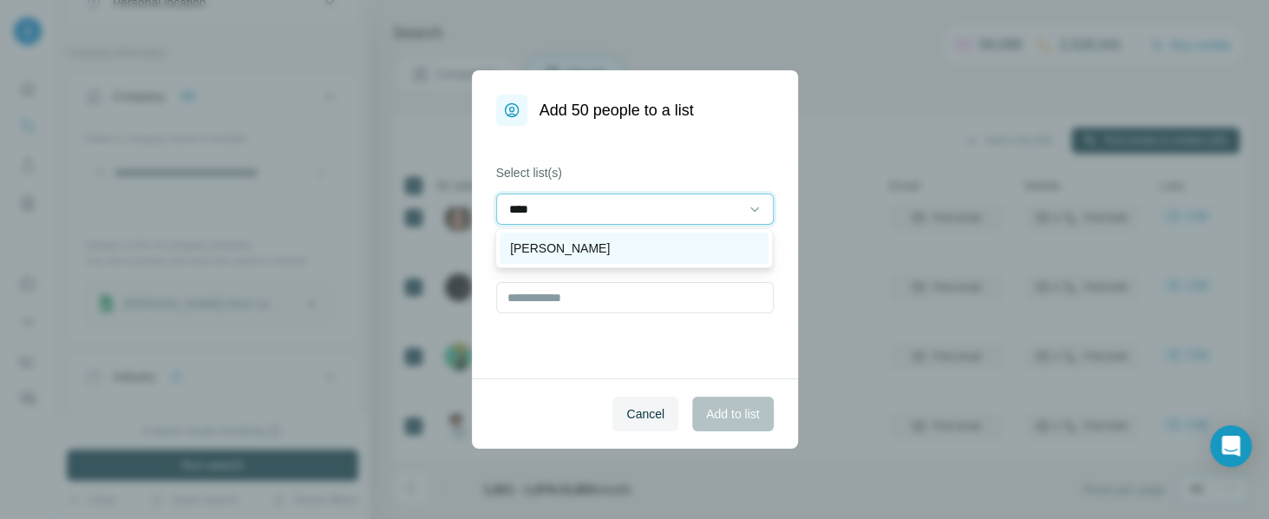
type input "****"
click at [533, 248] on p "[PERSON_NAME]" at bounding box center [560, 247] width 100 height 17
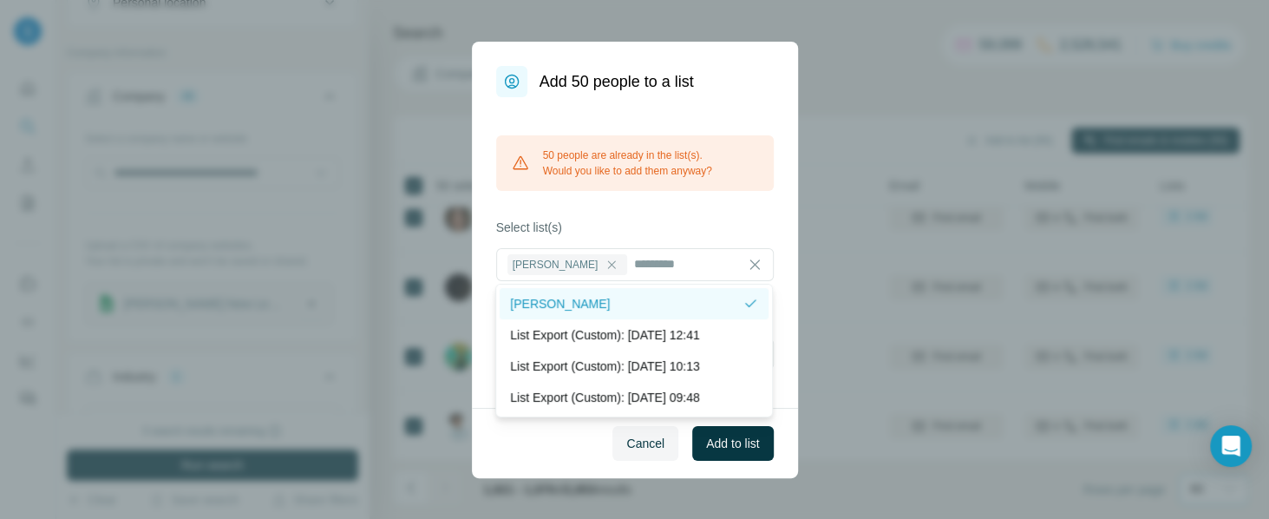
click at [683, 304] on div "[PERSON_NAME]" at bounding box center [626, 303] width 232 height 17
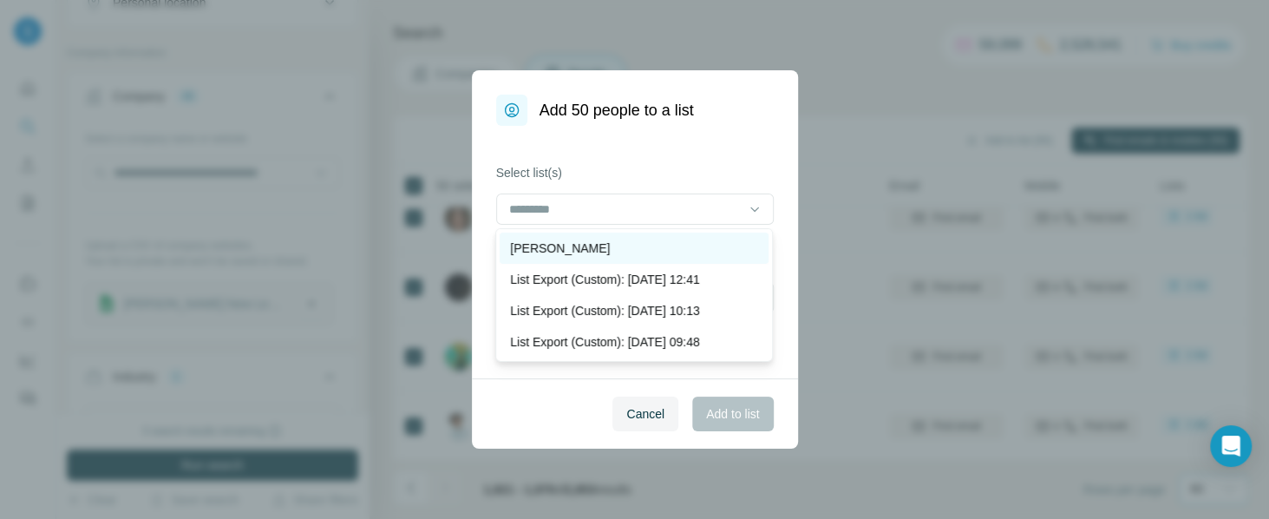
click at [559, 251] on div "[PERSON_NAME]" at bounding box center [634, 247] width 248 height 17
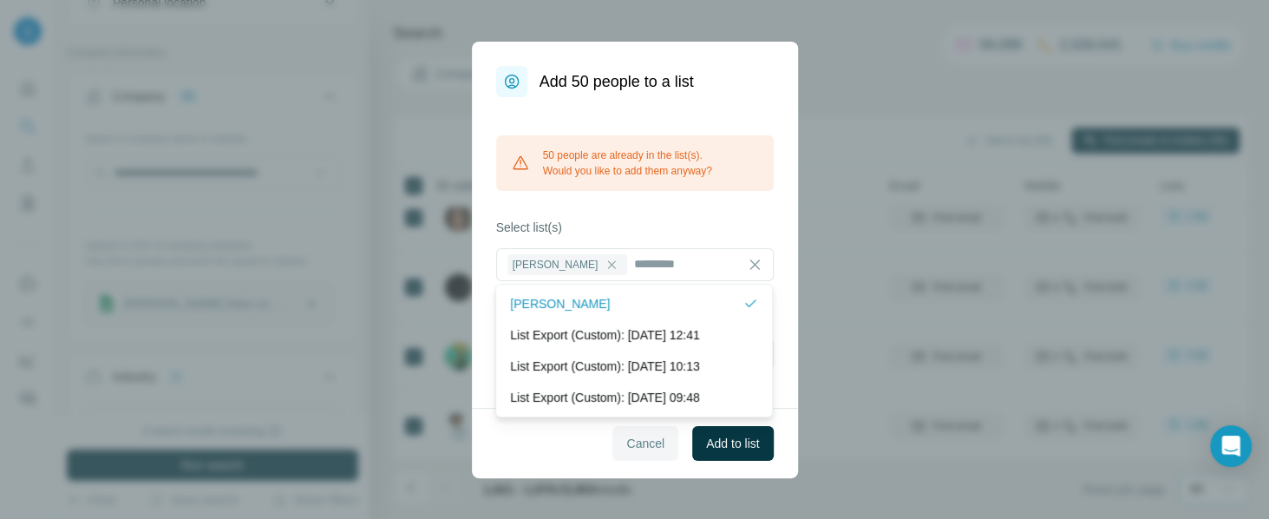
click at [643, 388] on span "Cancel" at bounding box center [645, 443] width 38 height 17
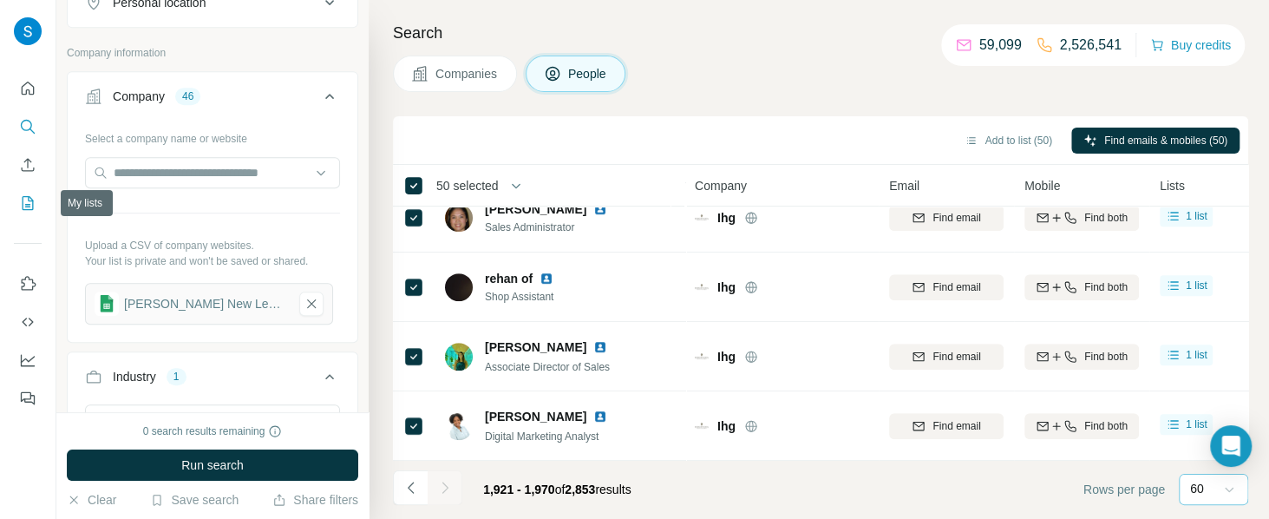
click at [29, 210] on icon "My lists" at bounding box center [27, 202] width 17 height 17
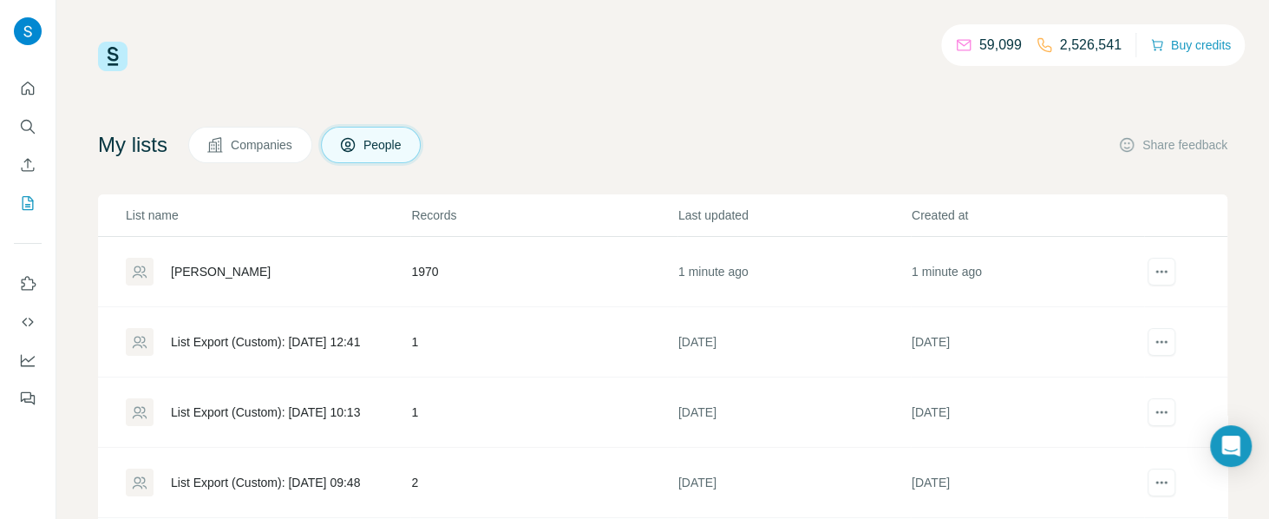
click at [189, 274] on div "[PERSON_NAME]" at bounding box center [221, 271] width 100 height 17
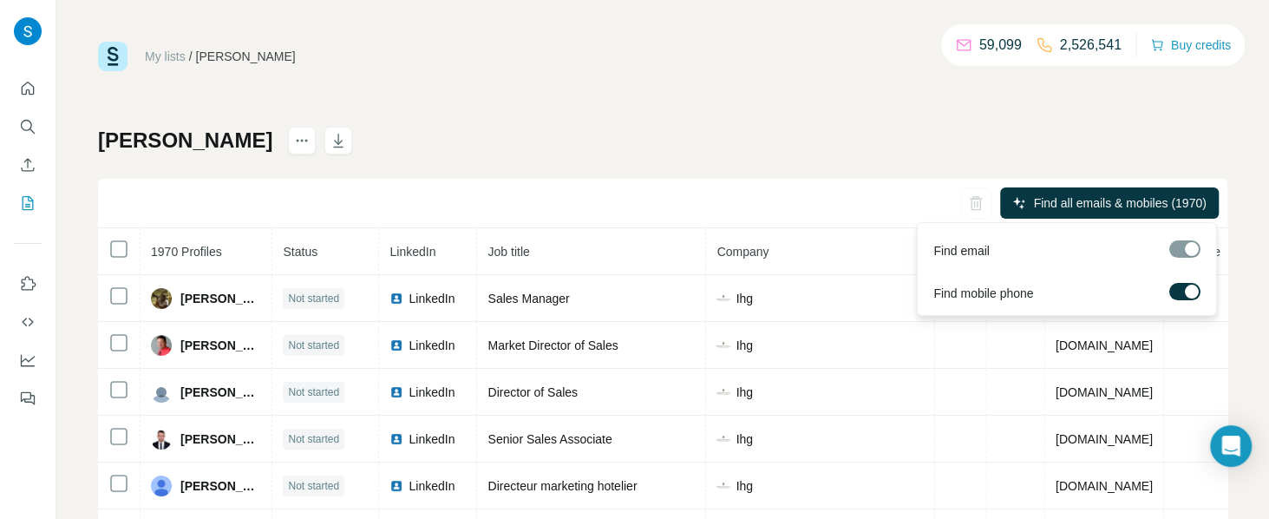
click at [951, 290] on label at bounding box center [1184, 291] width 31 height 17
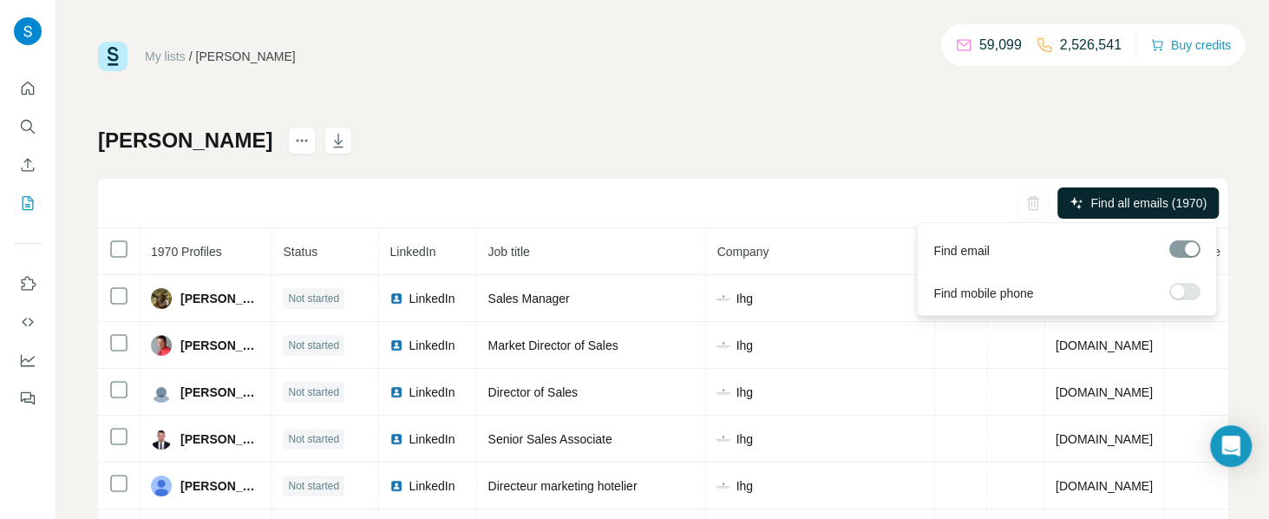
click at [951, 201] on span "Find all emails (1970)" at bounding box center [1148, 202] width 116 height 17
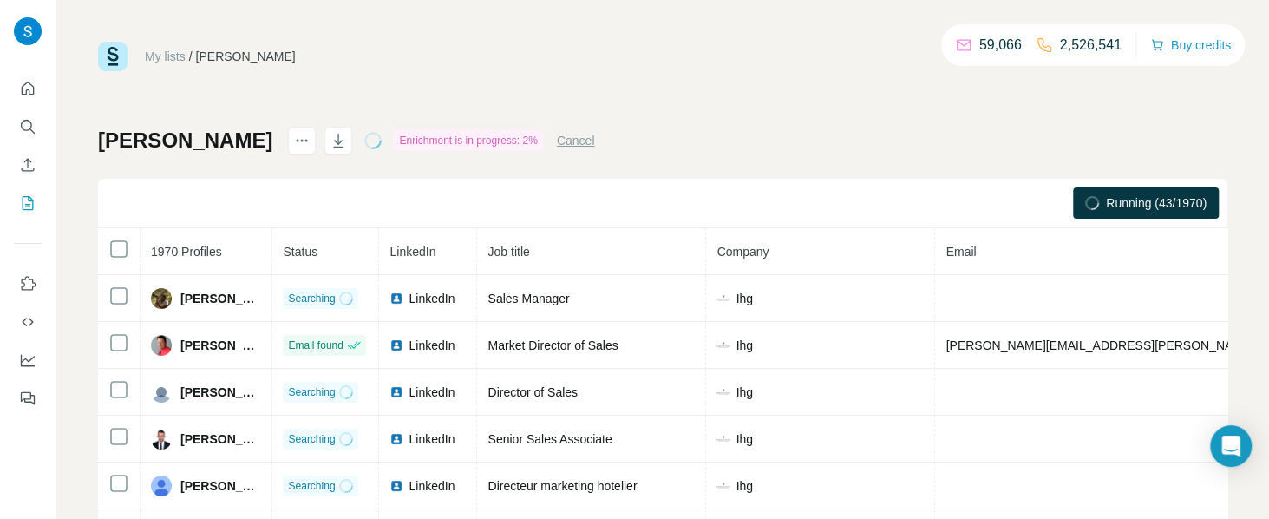
click at [894, 116] on div "My lists / [PERSON_NAME] 59,066 2,526,541 Buy credits [PERSON_NAME] Enrichment …" at bounding box center [662, 364] width 1129 height 644
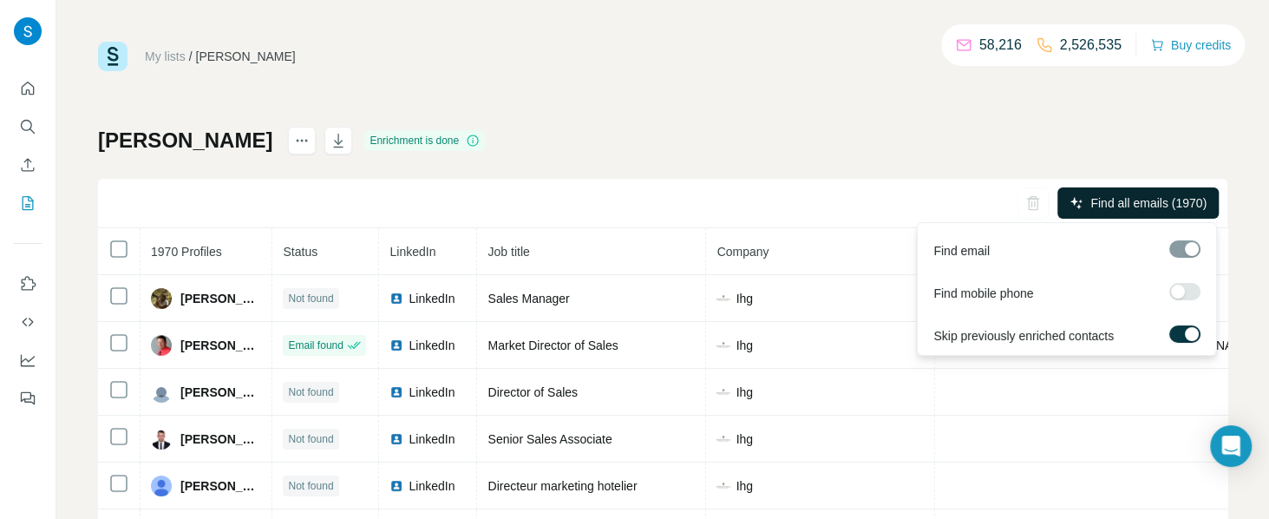
click at [951, 209] on span "Find all emails (1970)" at bounding box center [1148, 202] width 116 height 17
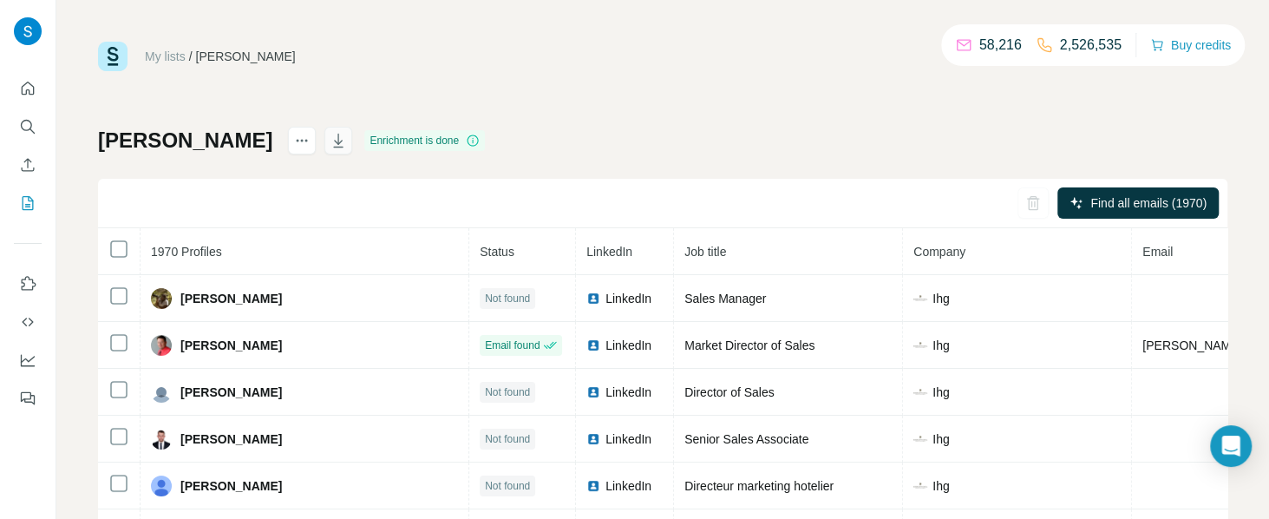
click at [330, 141] on icon "button" at bounding box center [338, 140] width 17 height 17
